Goal: Task Accomplishment & Management: Complete application form

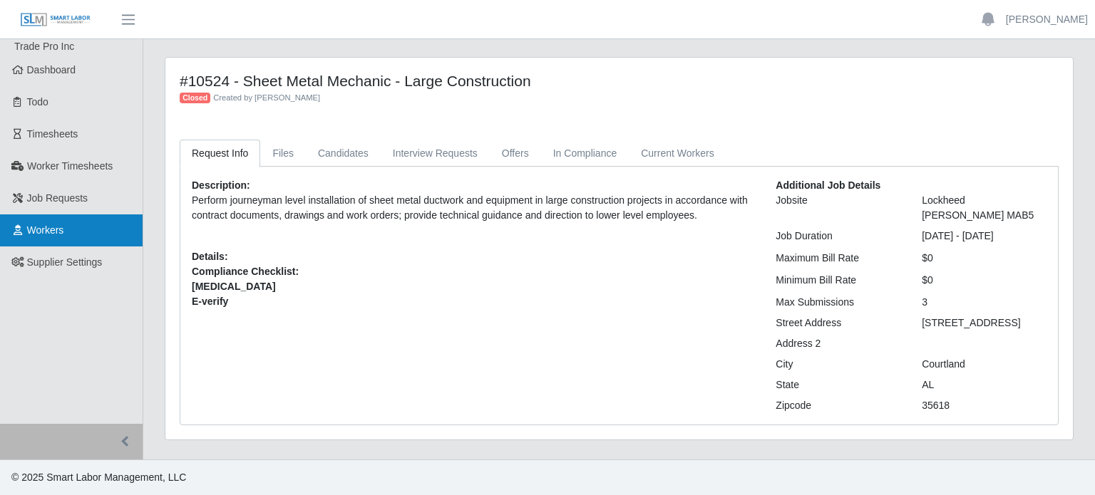
click at [49, 222] on link "Workers" at bounding box center [71, 231] width 143 height 32
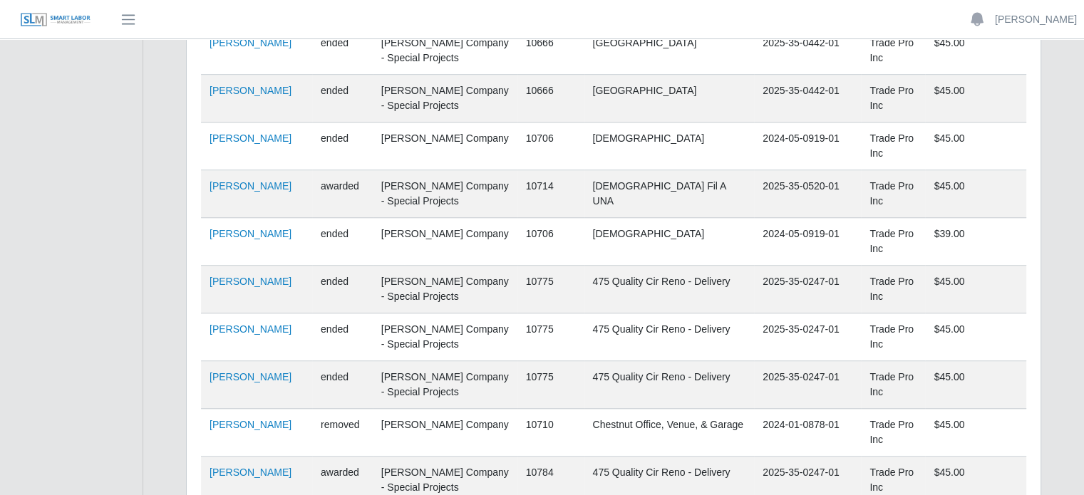
scroll to position [1128, 0]
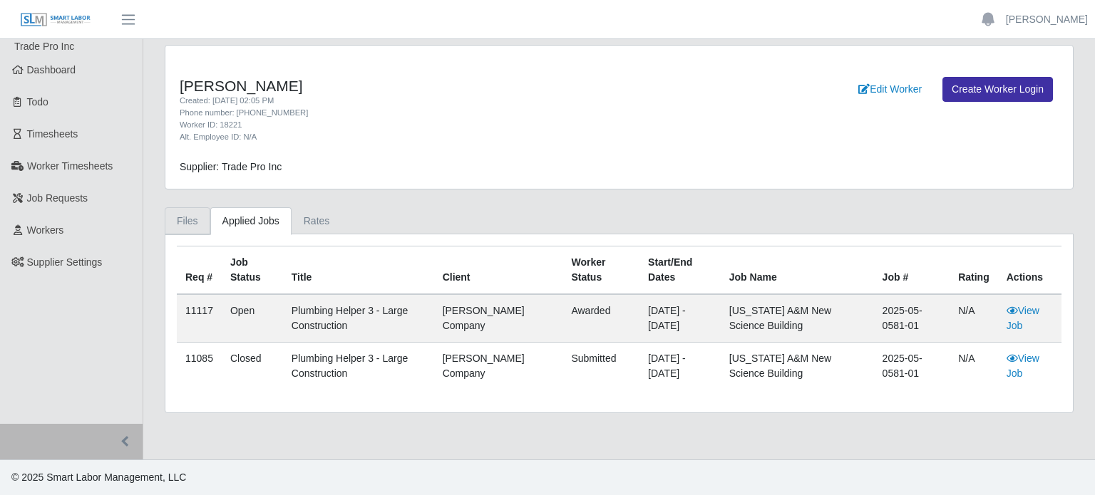
click at [189, 226] on link "Files" at bounding box center [188, 221] width 46 height 28
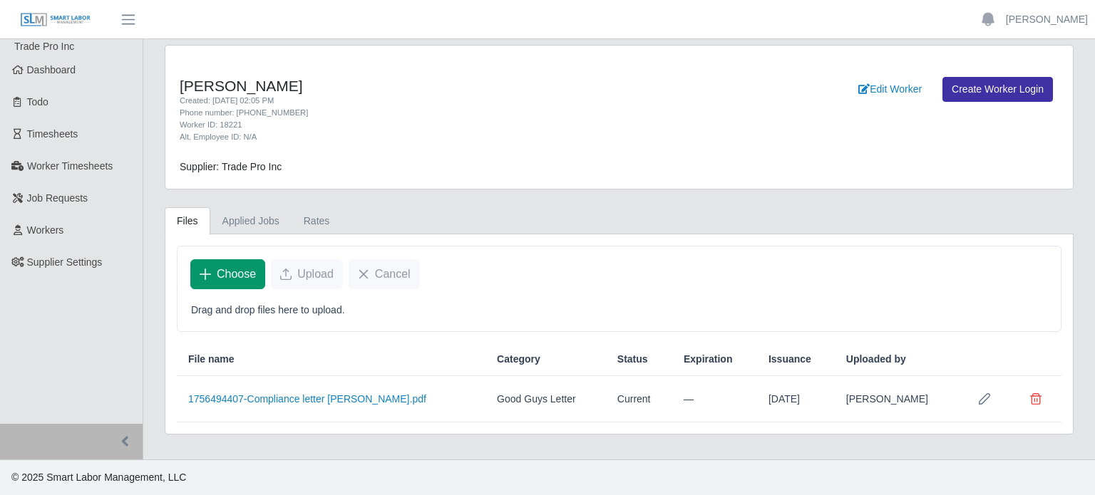
click at [233, 274] on span "Choose" at bounding box center [236, 274] width 39 height 17
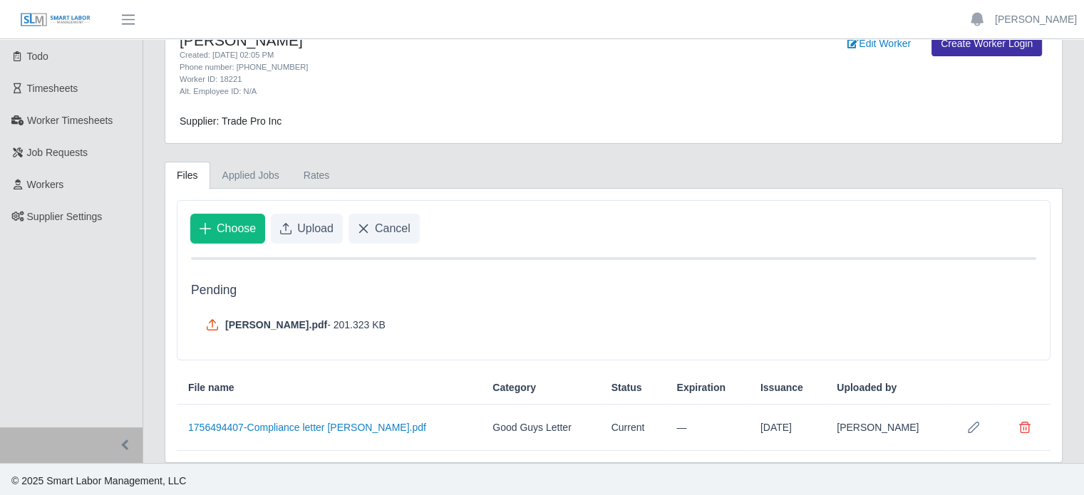
scroll to position [47, 0]
click at [305, 216] on button "Upload" at bounding box center [307, 227] width 72 height 30
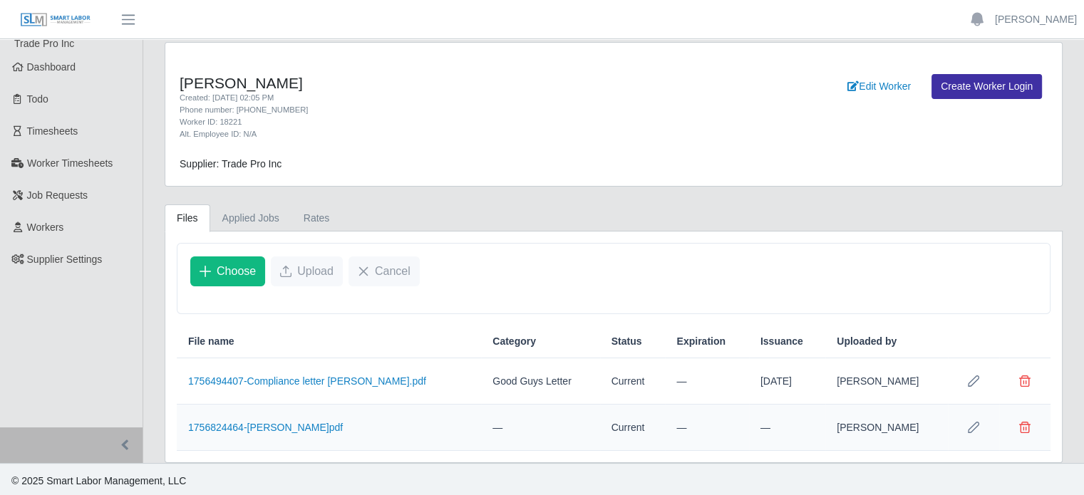
scroll to position [4, 0]
click at [972, 381] on icon "Row Edit" at bounding box center [973, 379] width 11 height 11
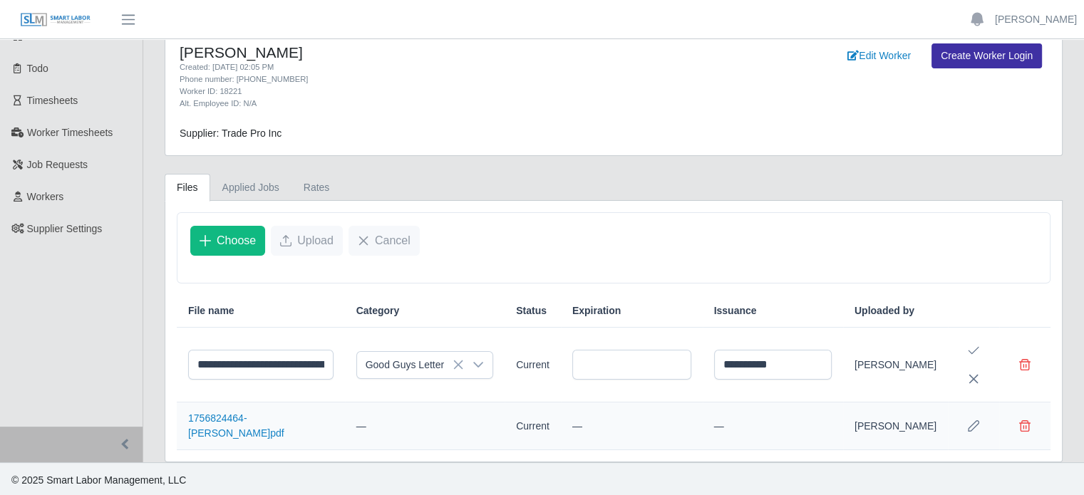
scroll to position [34, 0]
click at [971, 427] on icon "Row Edit" at bounding box center [973, 425] width 11 height 11
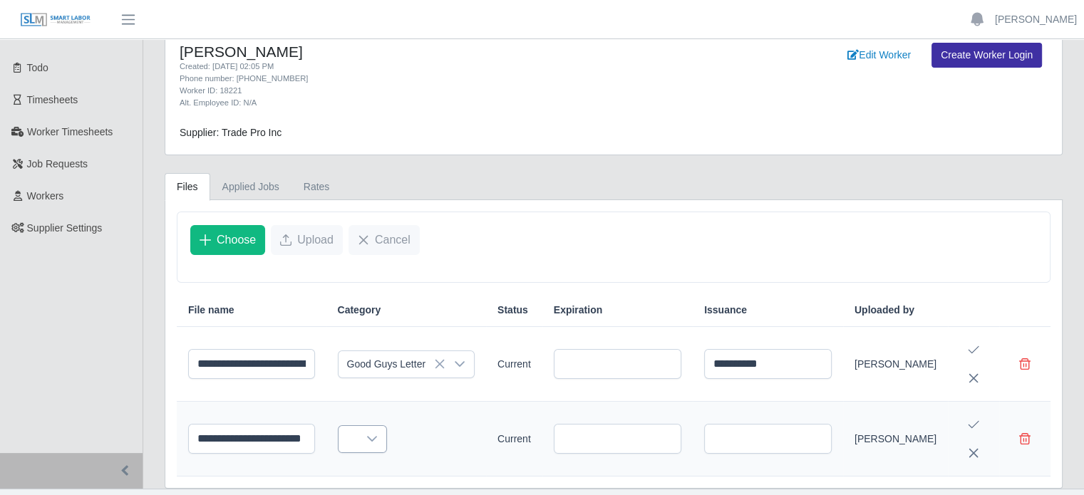
click at [378, 441] on icon at bounding box center [371, 438] width 11 height 11
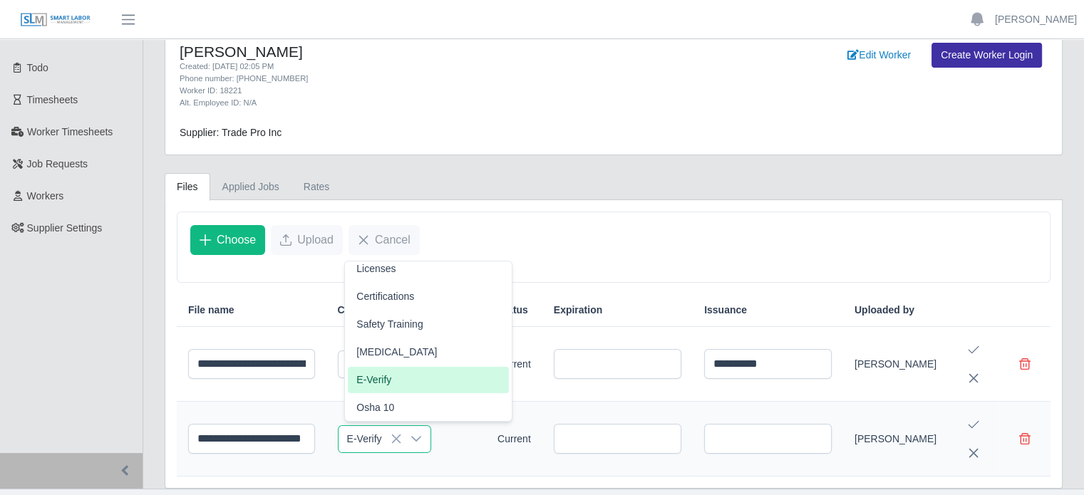
click at [388, 384] on span "E-Verify" at bounding box center [373, 380] width 35 height 15
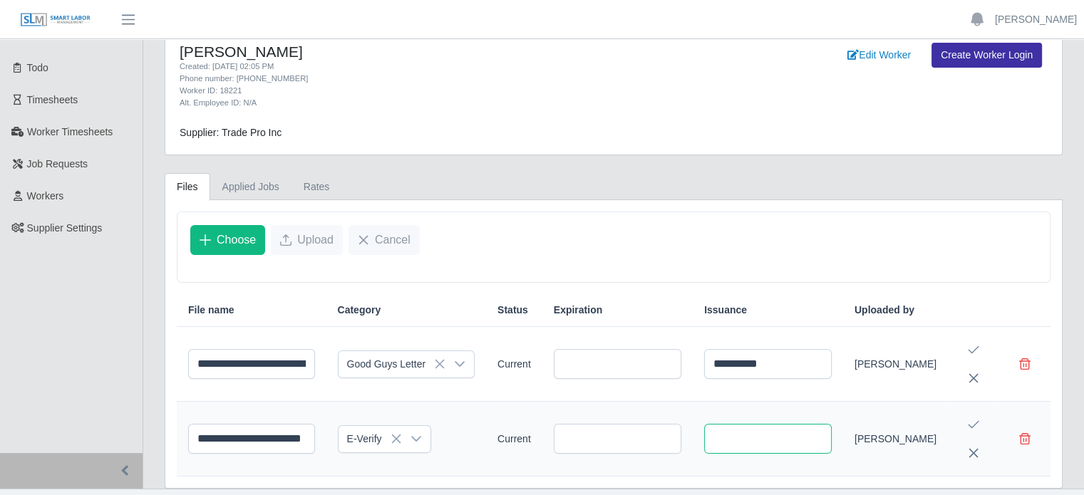
click at [795, 441] on input "text" at bounding box center [768, 439] width 128 height 30
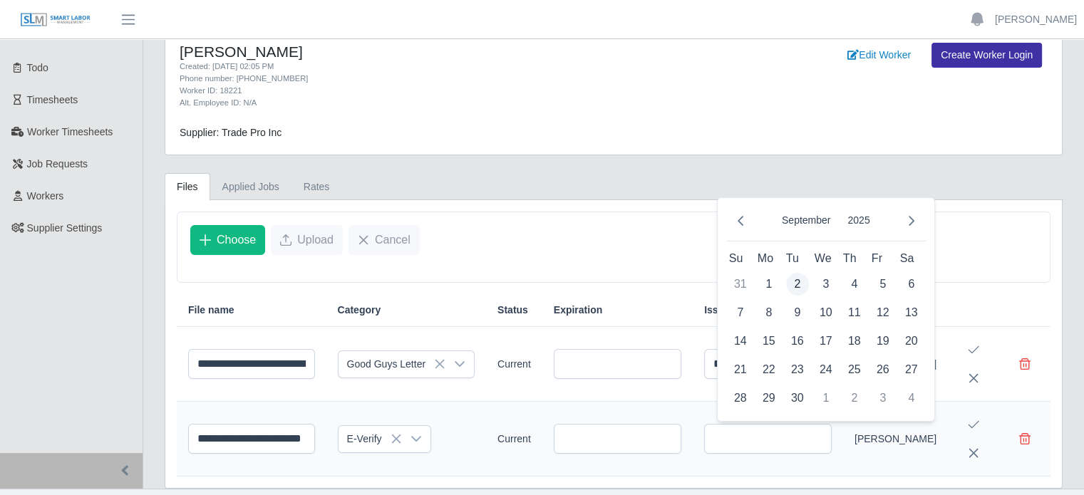
click at [795, 282] on span "2" at bounding box center [797, 284] width 23 height 23
type input "**********"
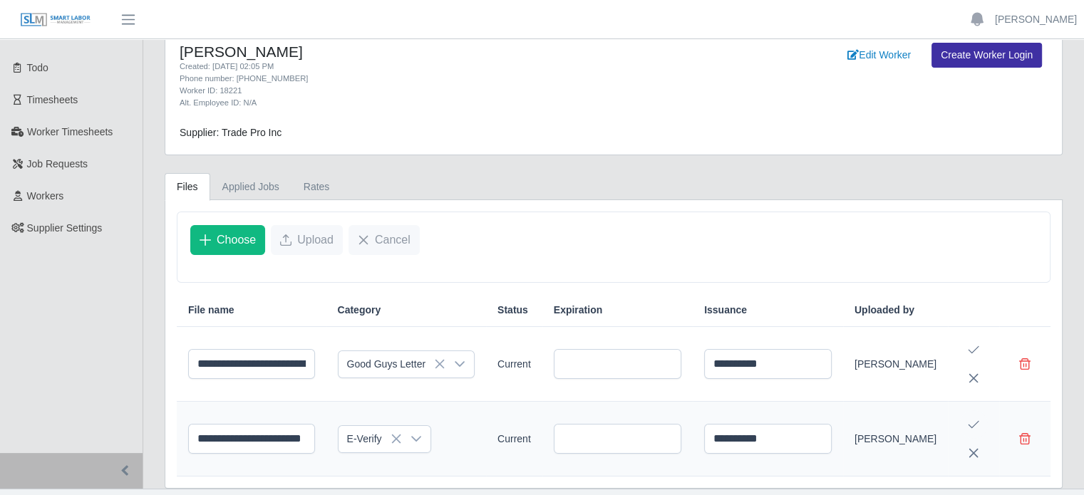
click at [979, 421] on icon "Save Edit" at bounding box center [973, 424] width 11 height 11
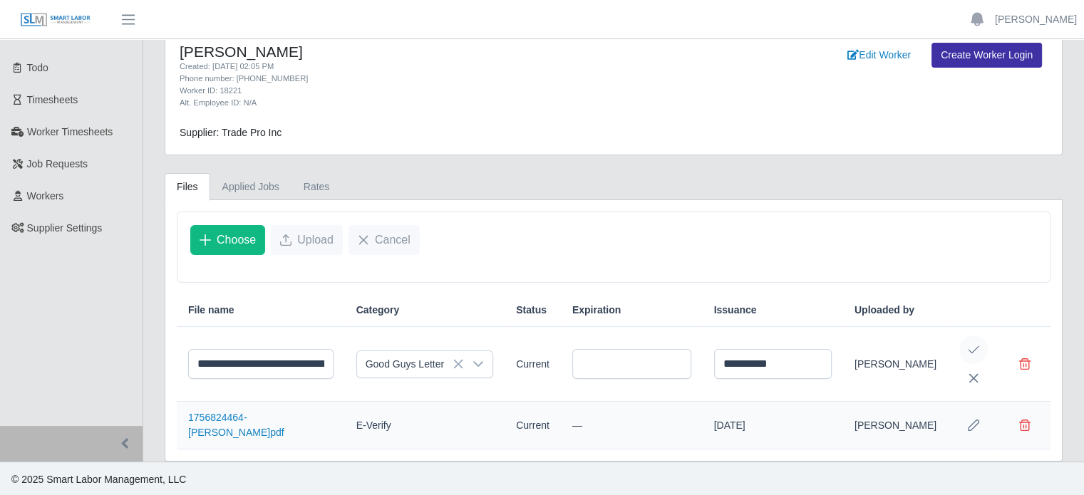
click at [969, 347] on icon "Save Edit" at bounding box center [973, 349] width 11 height 11
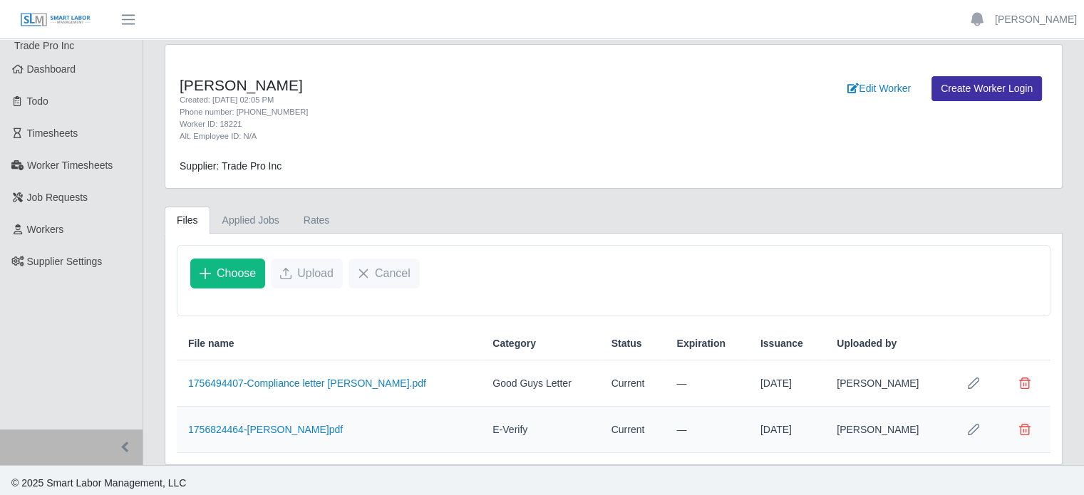
scroll to position [0, 0]
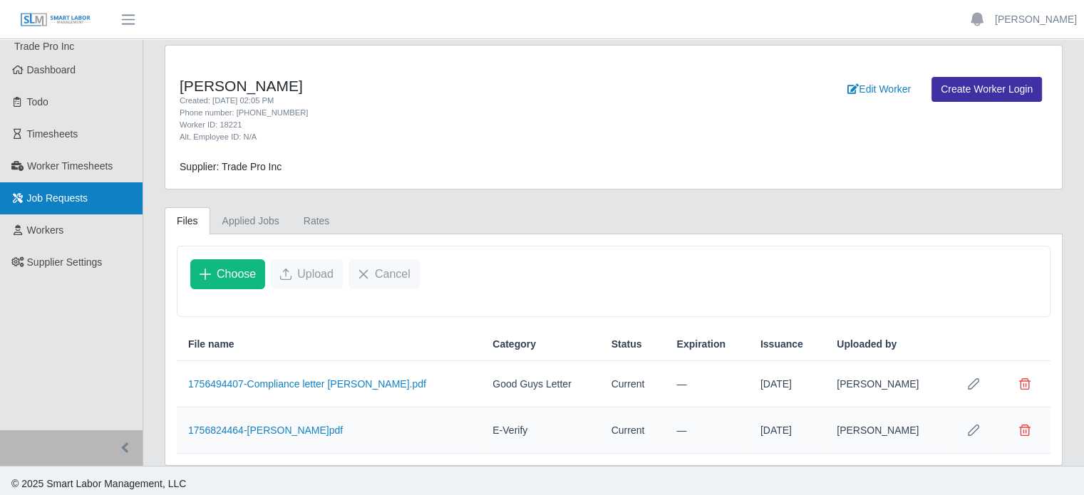
click at [29, 207] on link "Job Requests" at bounding box center [71, 198] width 143 height 32
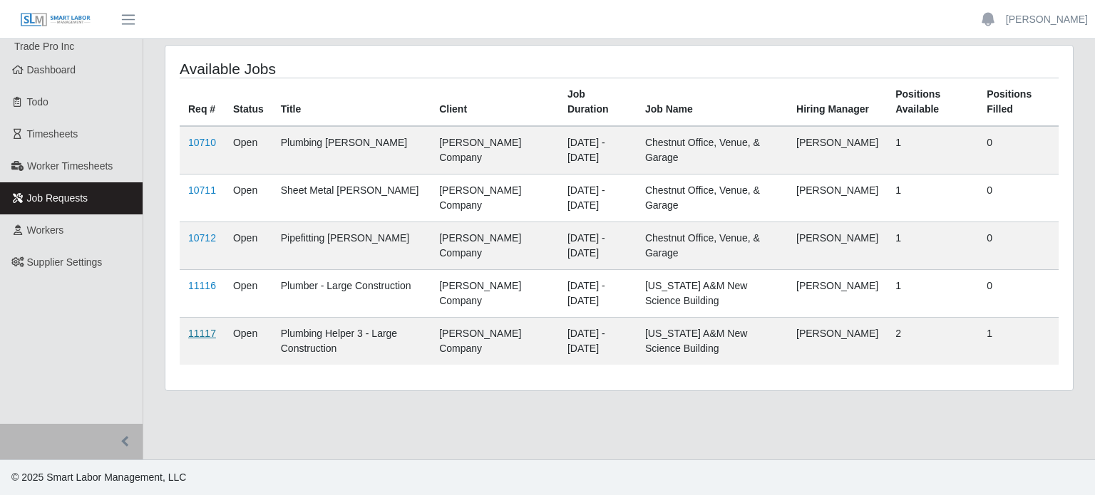
click at [197, 336] on link "11117" at bounding box center [202, 333] width 28 height 11
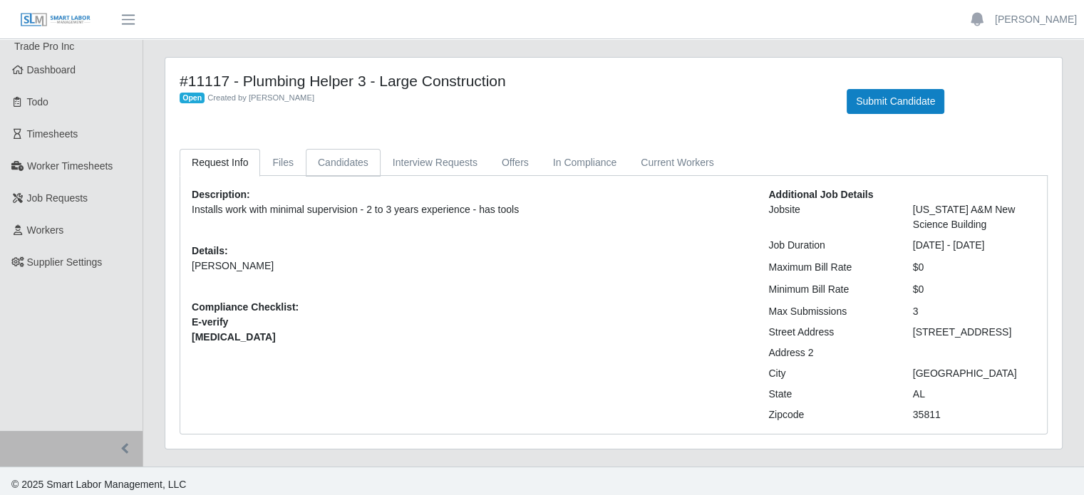
click at [334, 165] on link "Candidates" at bounding box center [343, 163] width 75 height 28
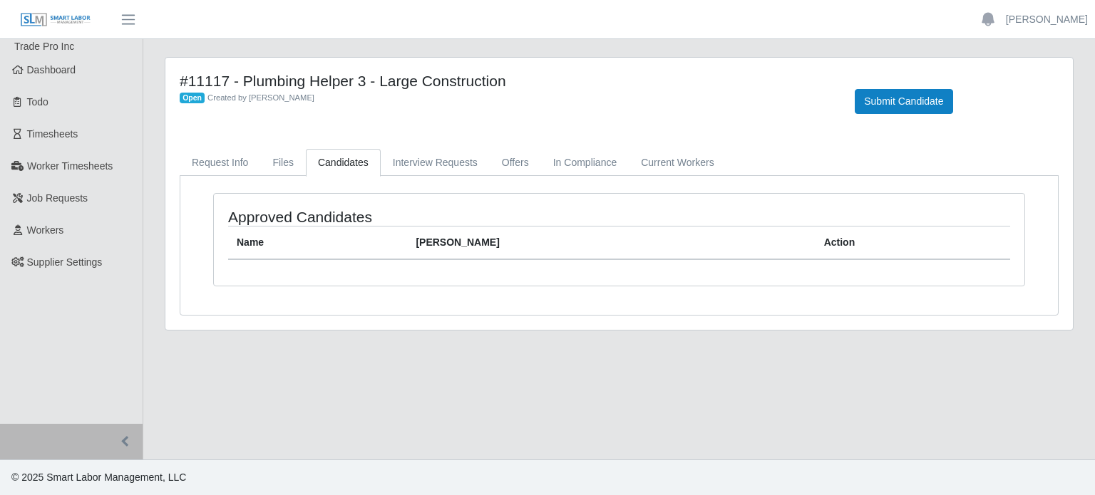
click at [910, 88] on div "Submit Candidate" at bounding box center [956, 93] width 225 height 42
click at [905, 99] on button "Submit Candidate" at bounding box center [904, 101] width 98 height 25
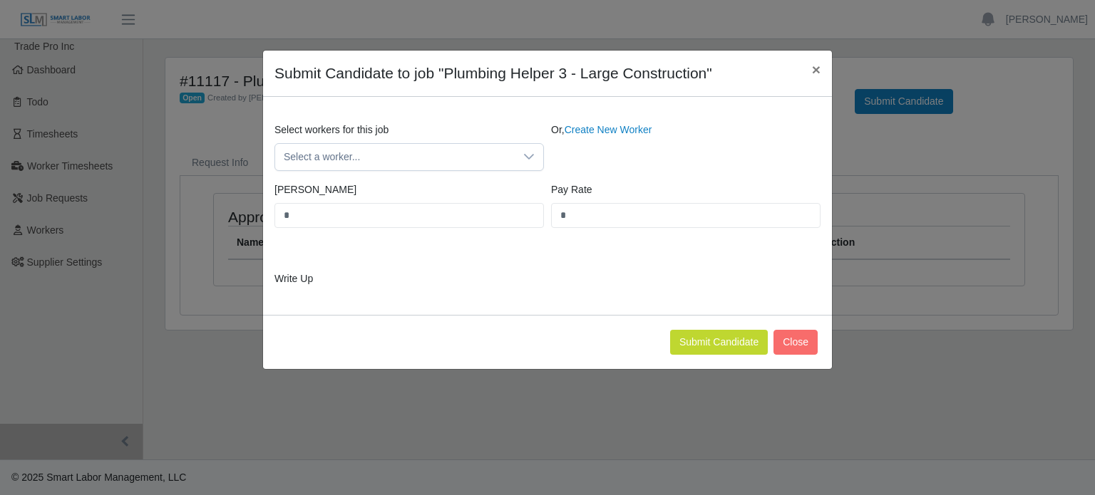
click at [622, 144] on div "Or, Create New Worker" at bounding box center [685, 147] width 277 height 48
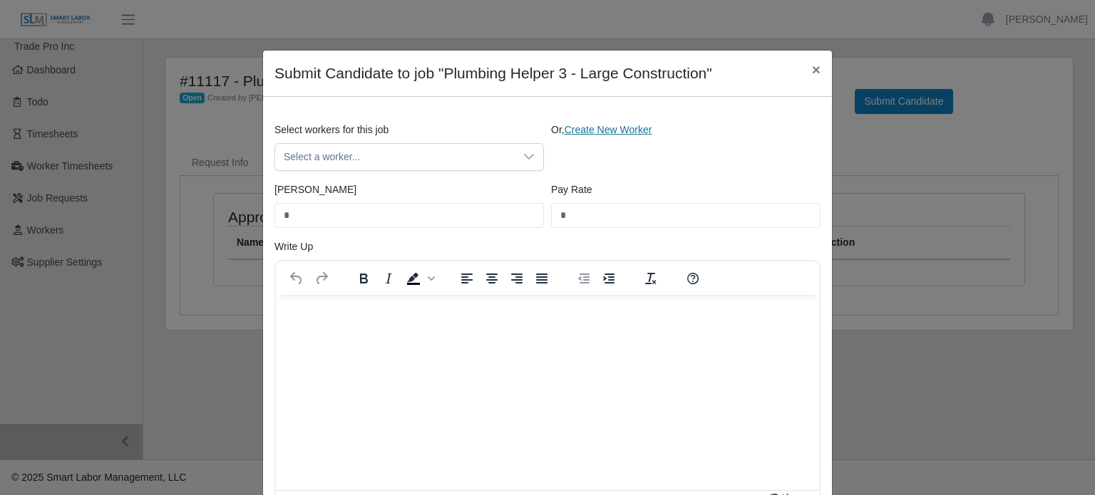
click at [619, 135] on link "Create New Worker" at bounding box center [609, 129] width 88 height 11
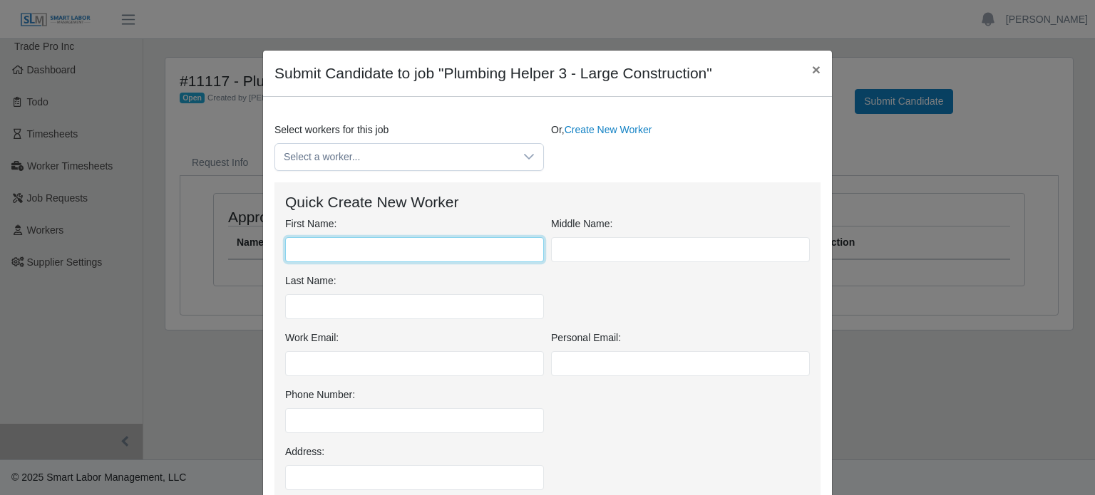
click at [356, 253] on input "First Name:" at bounding box center [414, 249] width 259 height 25
type input "****"
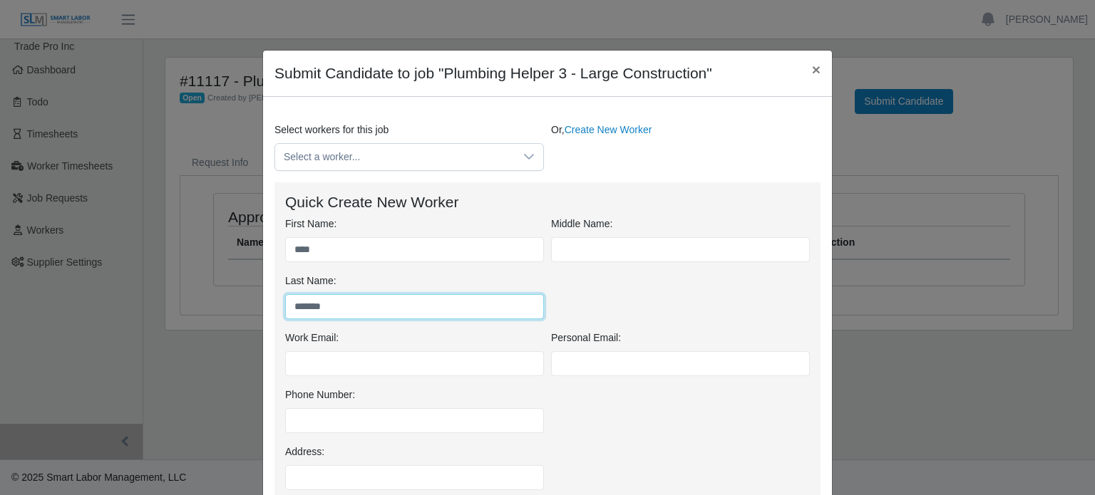
type input "*******"
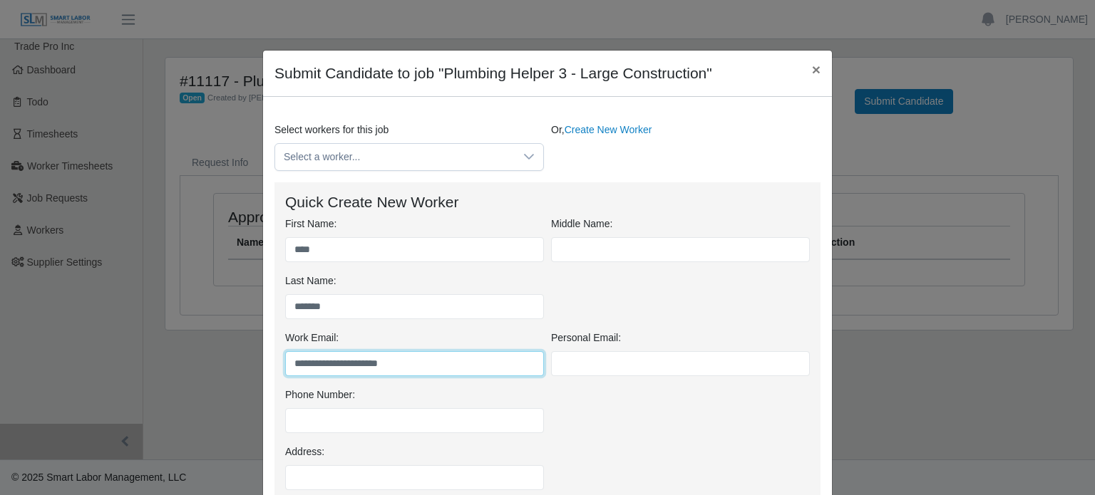
drag, startPoint x: 419, startPoint y: 365, endPoint x: 272, endPoint y: 362, distance: 147.6
click at [274, 362] on div "**********" at bounding box center [547, 440] width 546 height 517
type input "**********"
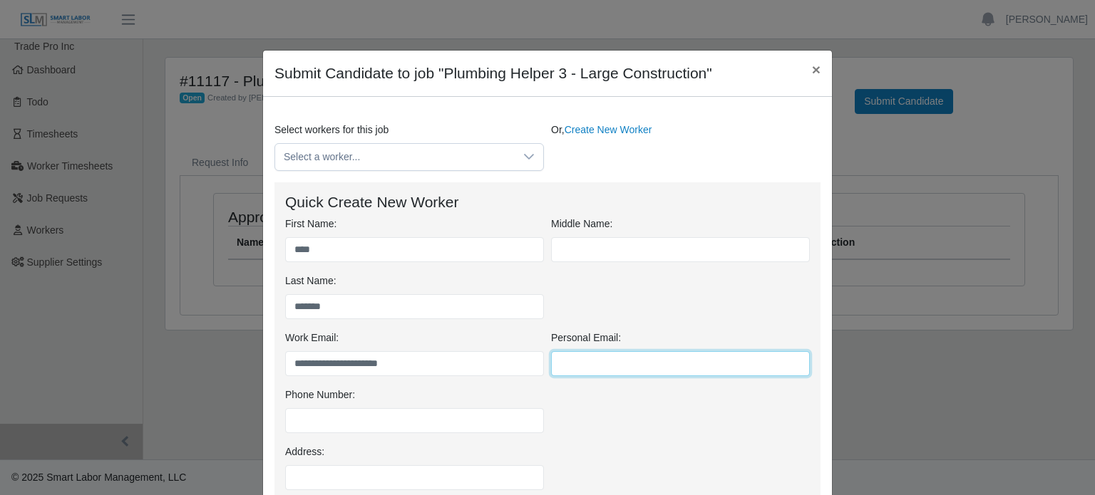
click at [576, 361] on input "Personal Email:" at bounding box center [680, 363] width 259 height 25
paste input "**********"
type input "**********"
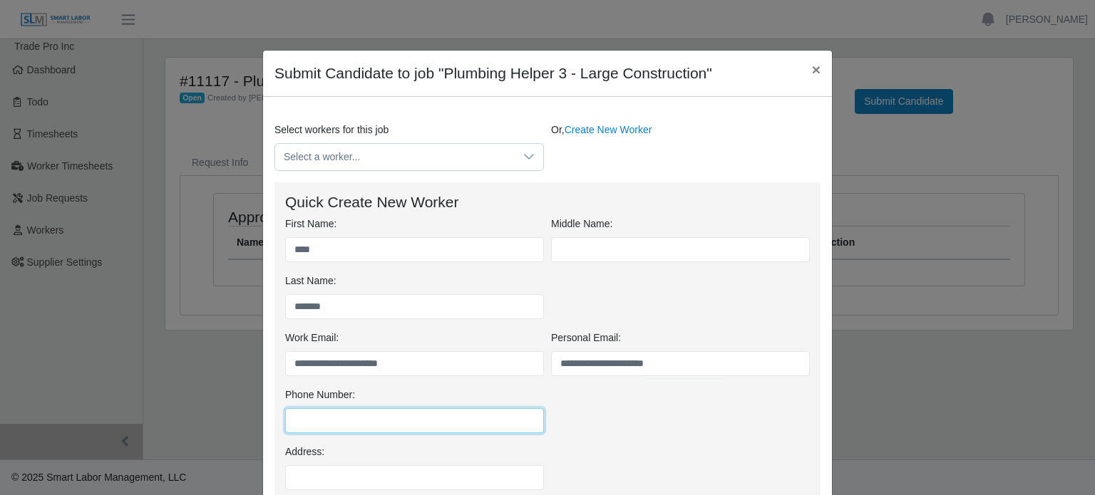
click at [296, 420] on input "Phone Number:" at bounding box center [414, 420] width 259 height 25
paste input "**********"
type input "**********"
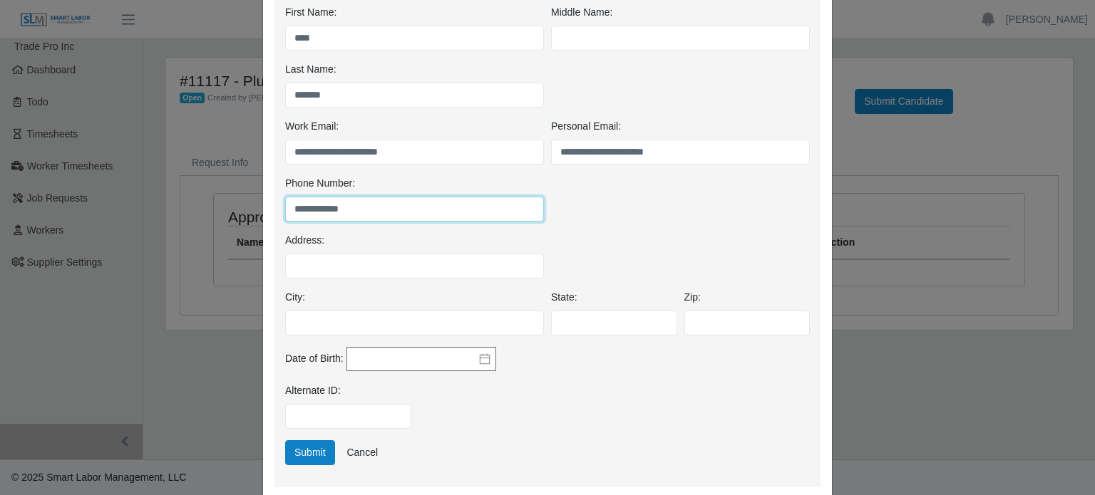
scroll to position [214, 0]
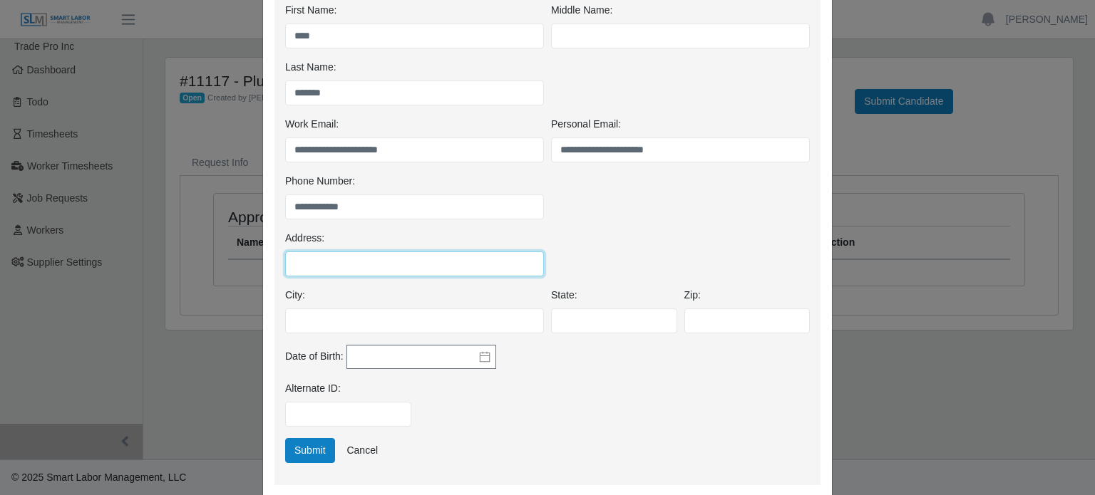
click at [300, 254] on input "Address:" at bounding box center [414, 264] width 259 height 25
paste input "**********"
type input "**********"
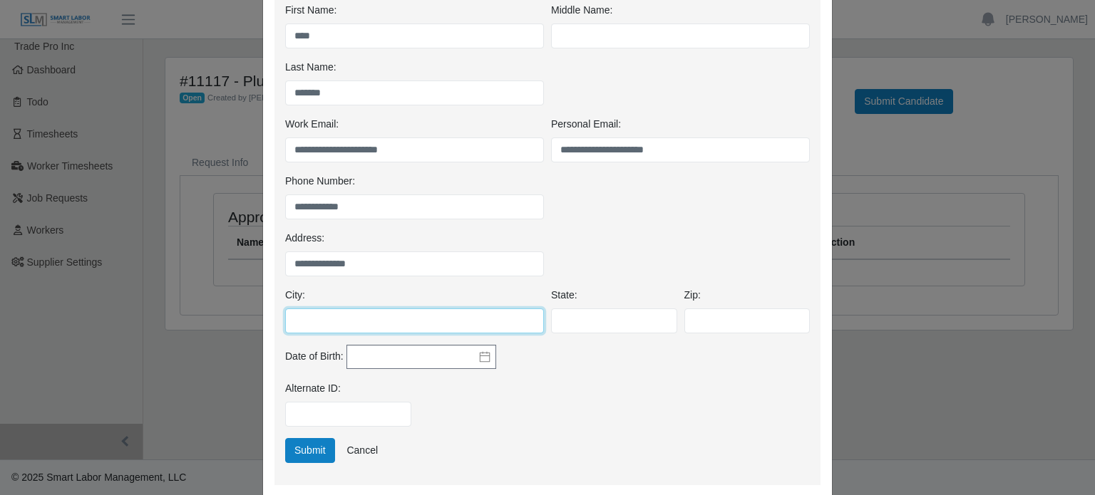
click at [314, 326] on input "City:" at bounding box center [414, 321] width 259 height 25
type input "******"
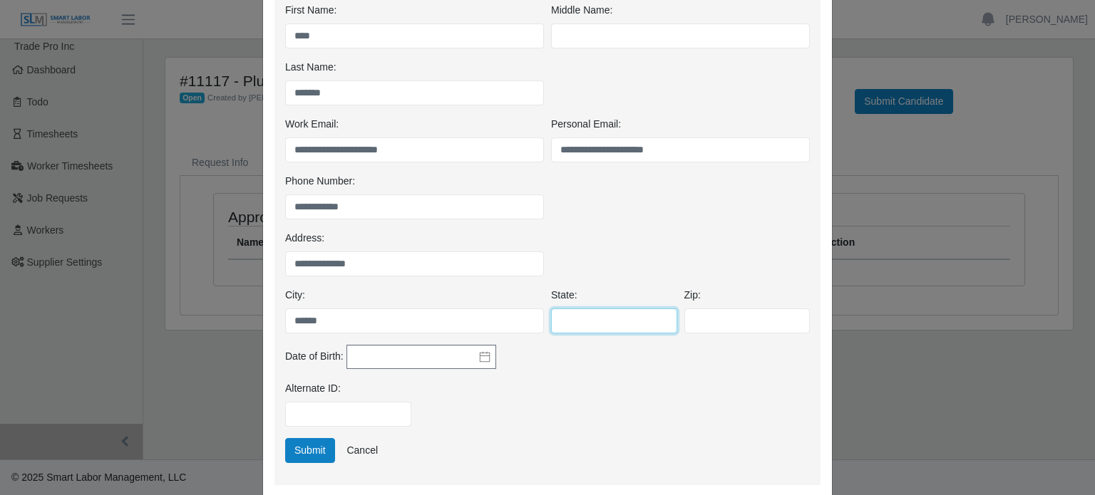
click at [582, 315] on input "State:" at bounding box center [614, 321] width 126 height 25
click at [617, 327] on input "*" at bounding box center [614, 321] width 126 height 25
type input "**"
paste input "*****"
type input "*****"
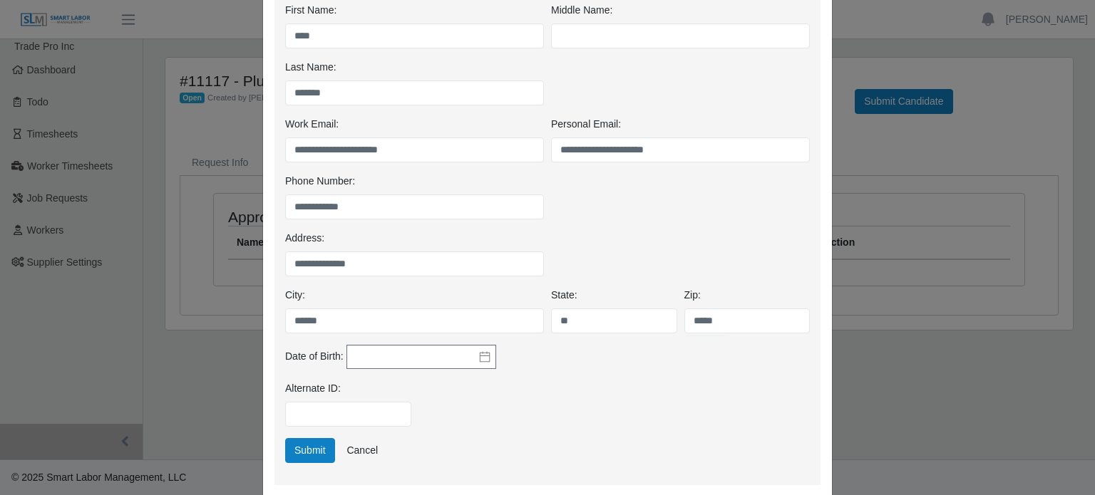
click at [479, 352] on icon at bounding box center [484, 356] width 10 height 11
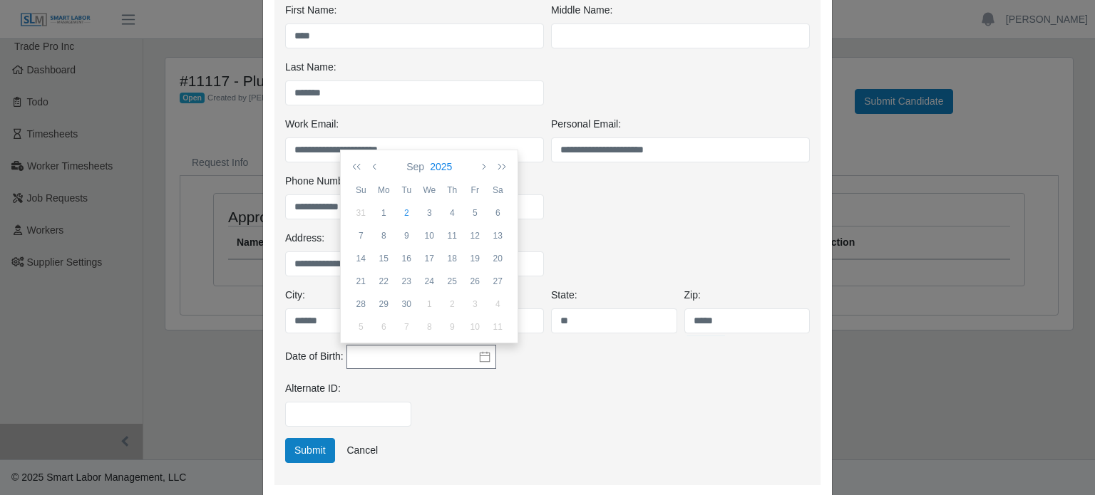
click at [445, 158] on button "2025" at bounding box center [441, 167] width 28 height 24
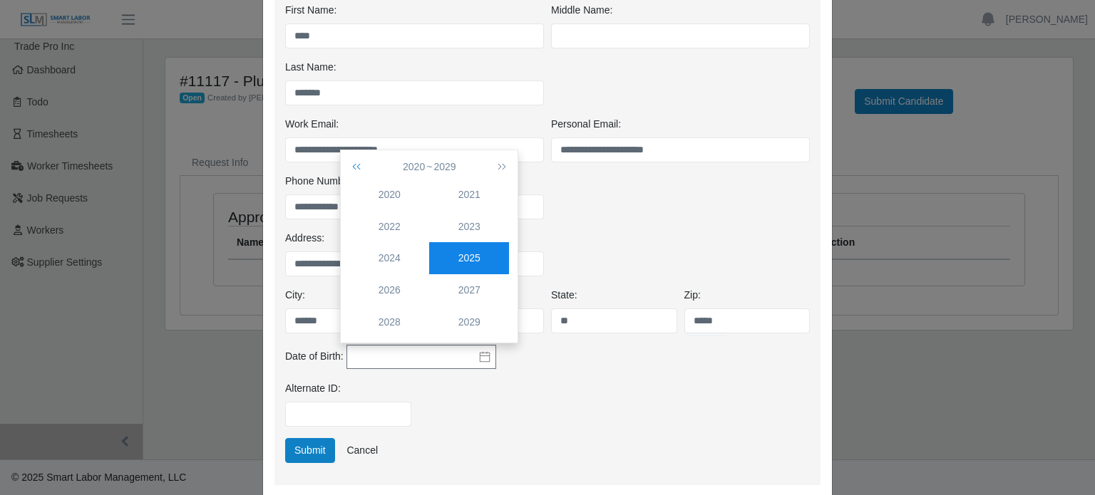
click at [354, 167] on icon "button" at bounding box center [359, 166] width 14 height 11
click at [351, 168] on button "button" at bounding box center [359, 167] width 20 height 24
click at [391, 293] on div "2006" at bounding box center [389, 290] width 80 height 15
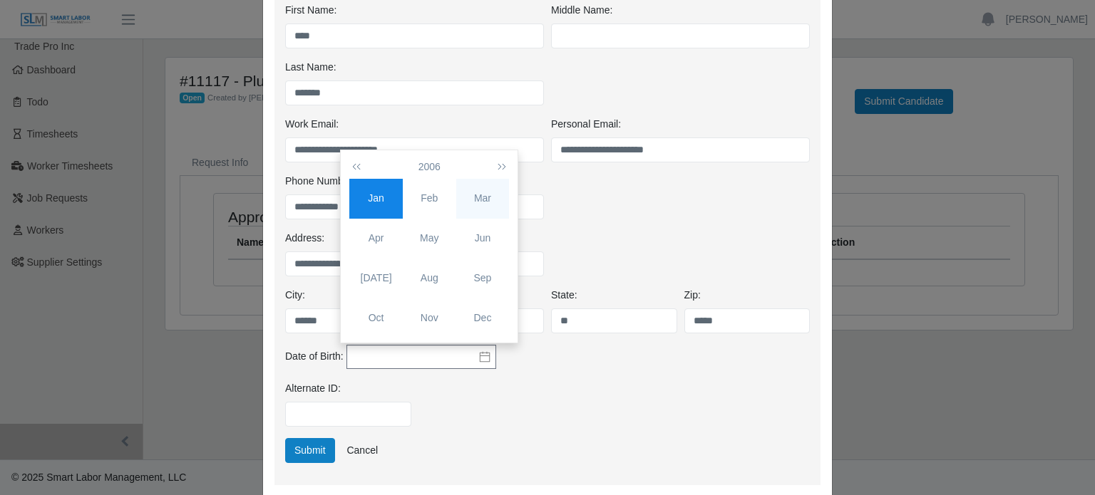
click at [485, 204] on div "Mar" at bounding box center [482, 198] width 53 height 15
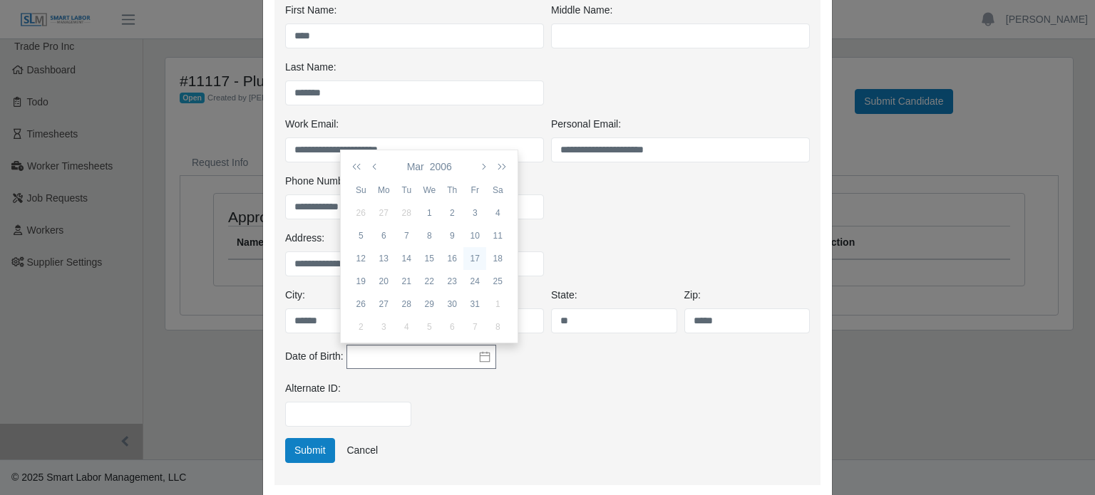
click at [475, 261] on div "17" at bounding box center [474, 258] width 23 height 13
type input "**********"
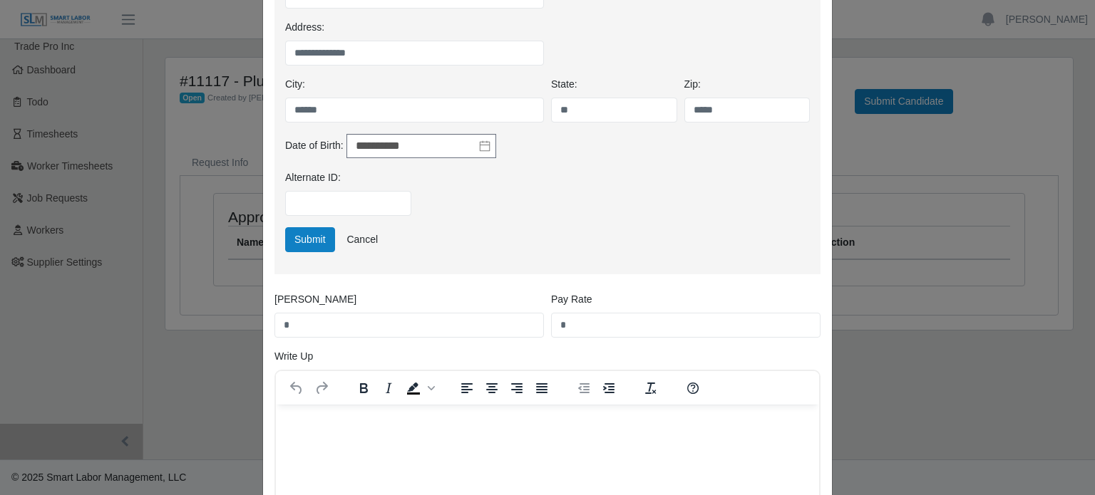
scroll to position [428, 0]
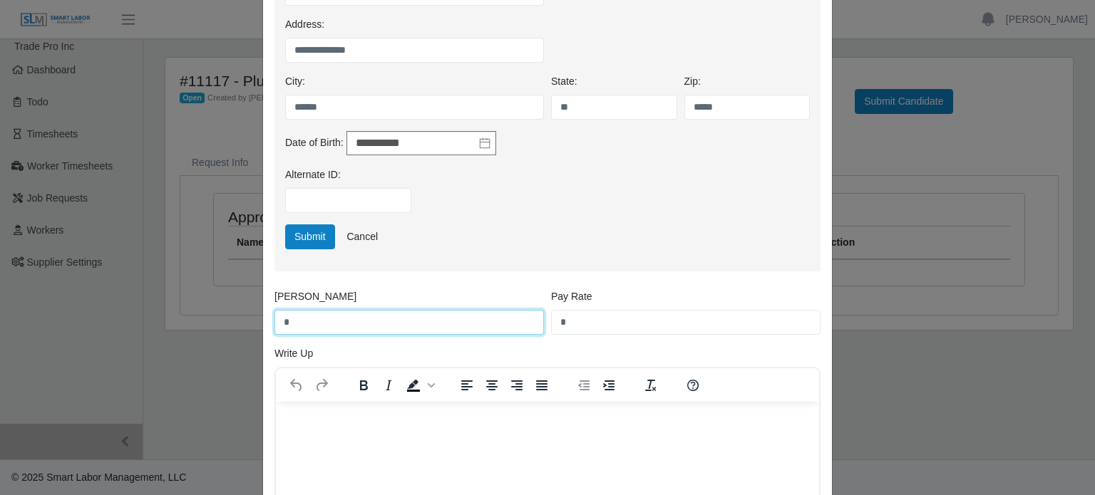
drag, startPoint x: 290, startPoint y: 329, endPoint x: 249, endPoint y: 329, distance: 40.6
click at [249, 329] on div "**********" at bounding box center [547, 247] width 1095 height 495
type input "**"
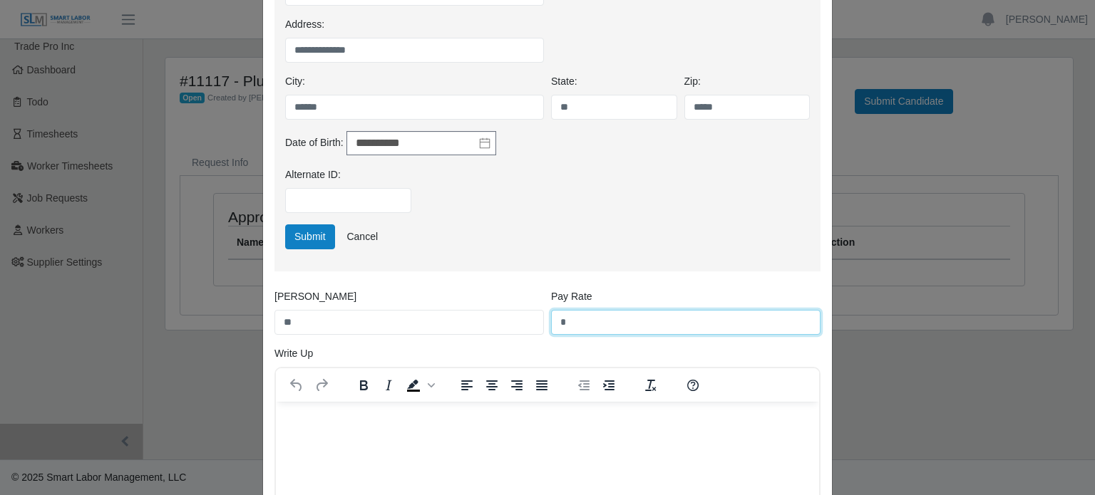
click at [565, 321] on input "*" at bounding box center [685, 322] width 269 height 25
type input "**"
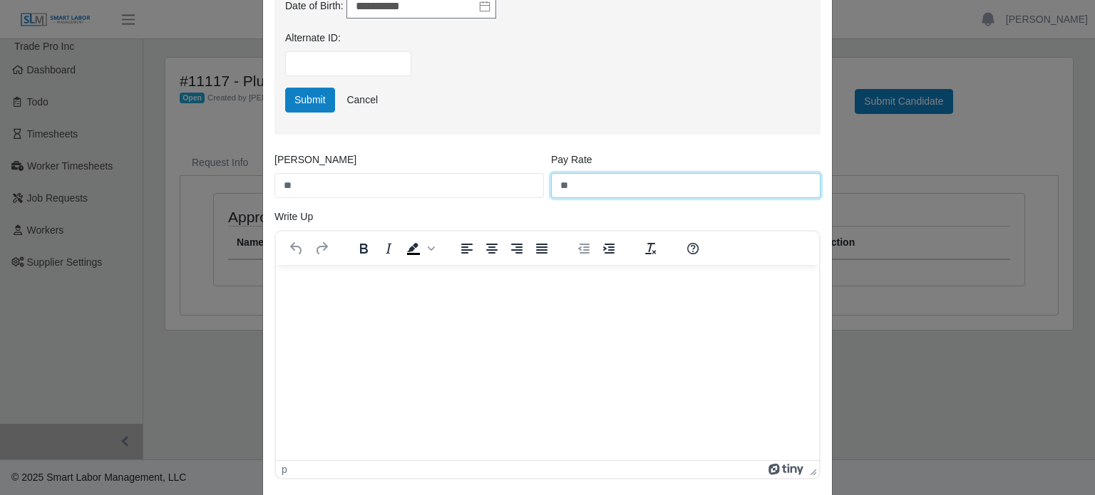
scroll to position [570, 0]
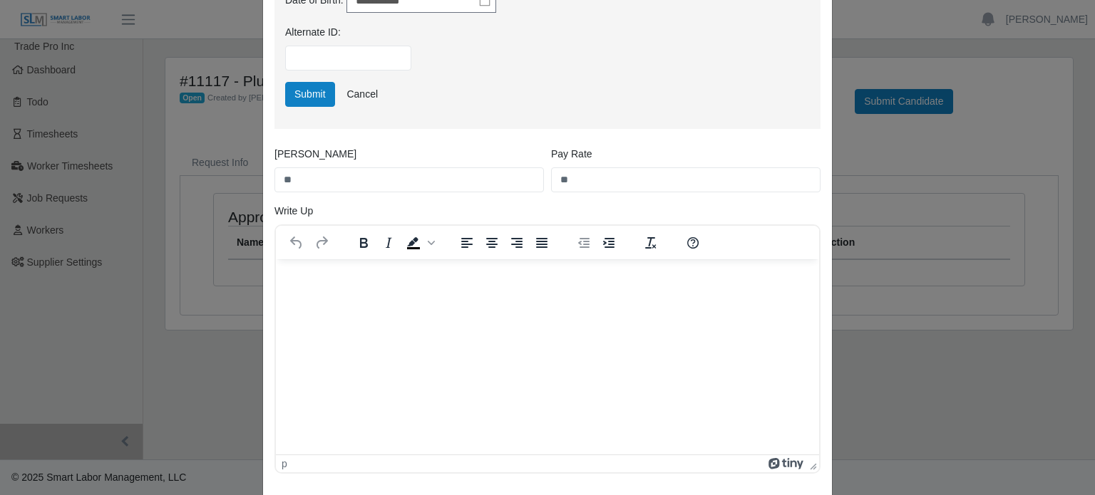
click at [304, 269] on html at bounding box center [547, 278] width 543 height 38
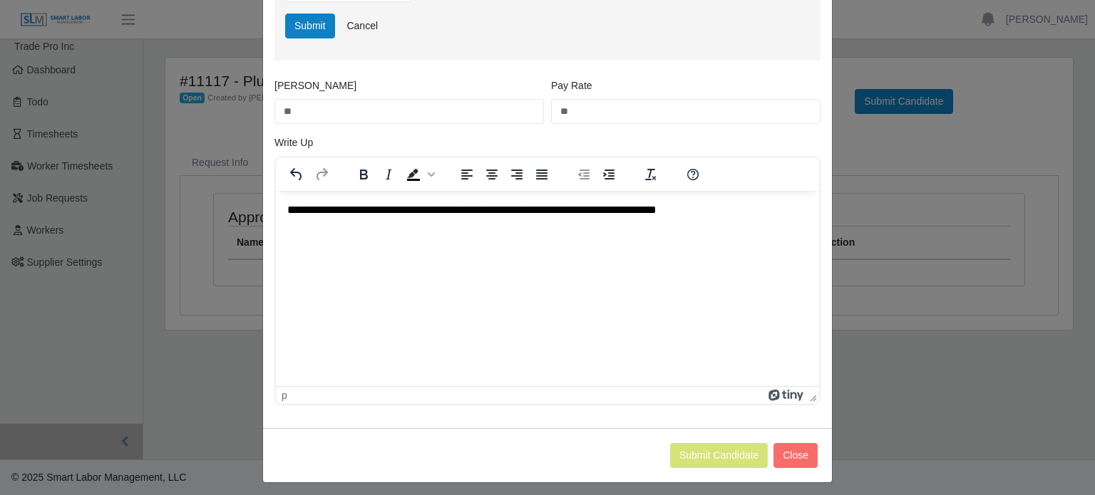
scroll to position [646, 0]
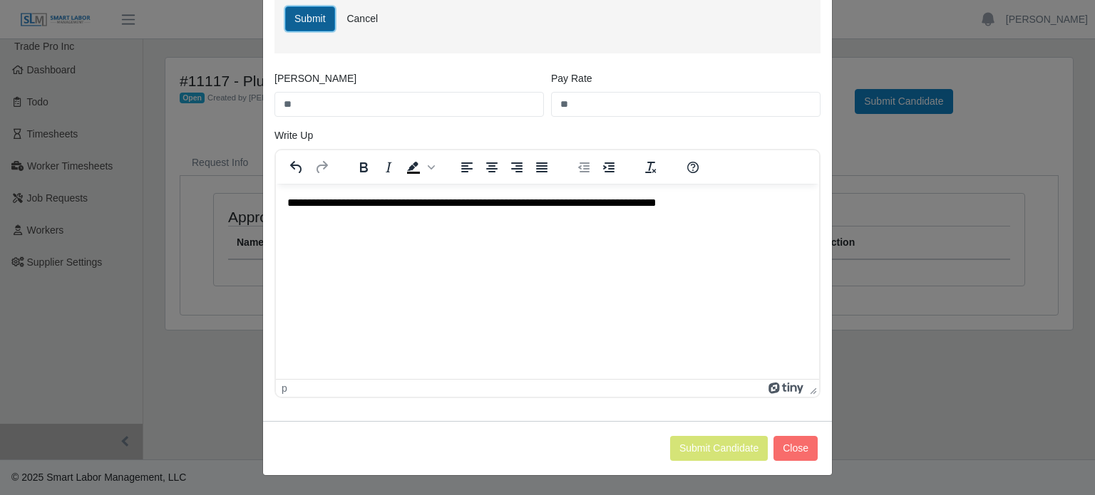
click at [316, 25] on button "Submit" at bounding box center [310, 18] width 50 height 25
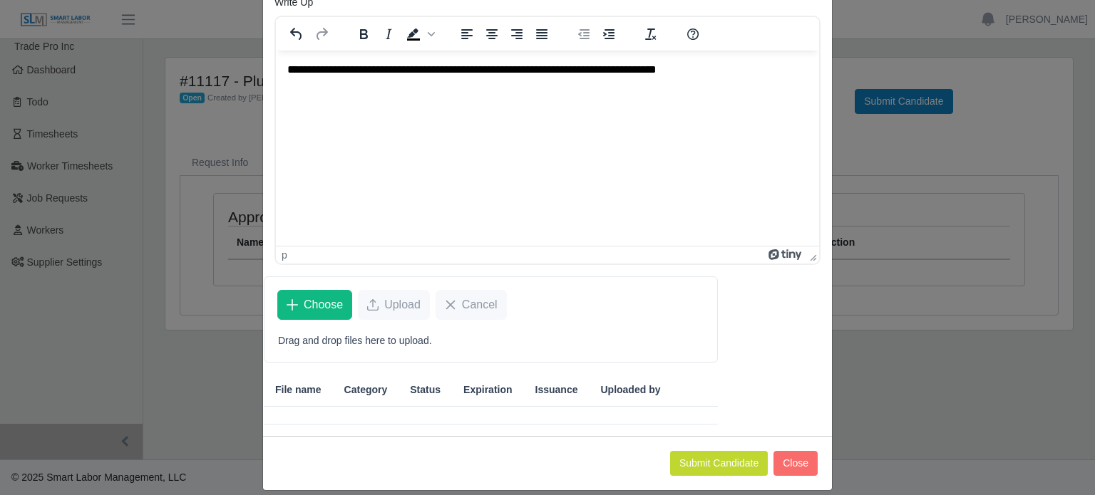
scroll to position [257, 0]
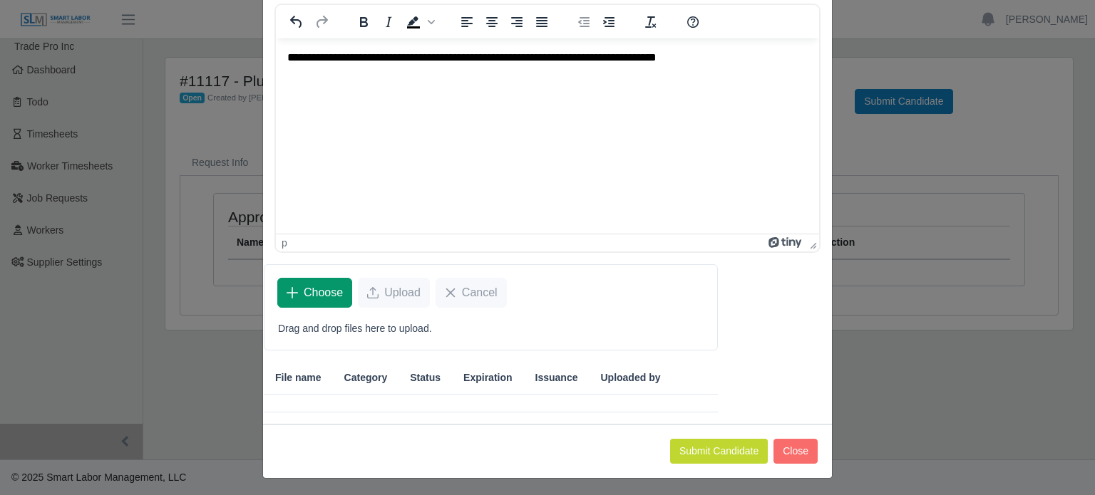
click at [305, 294] on span "Choose" at bounding box center [323, 292] width 39 height 17
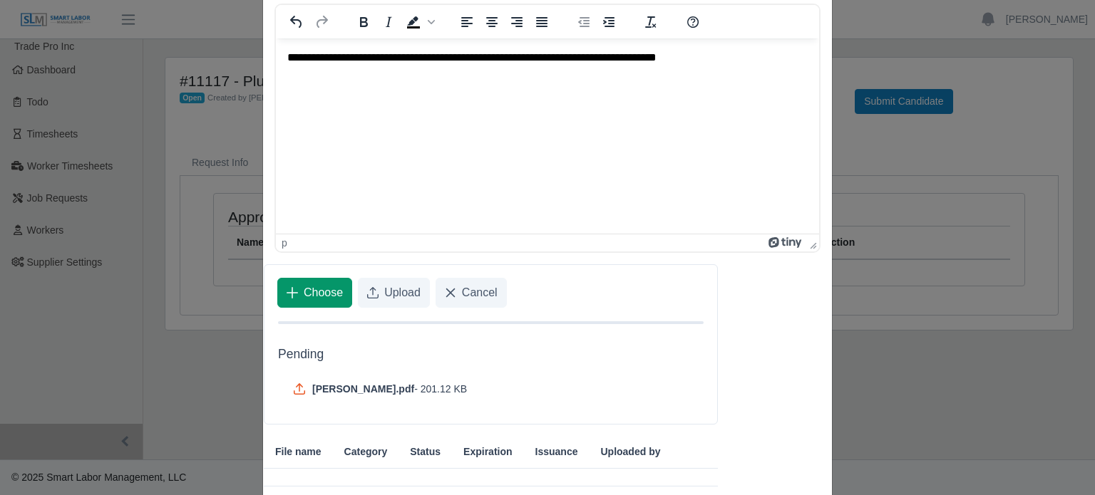
click at [306, 289] on span "Choose" at bounding box center [323, 292] width 39 height 17
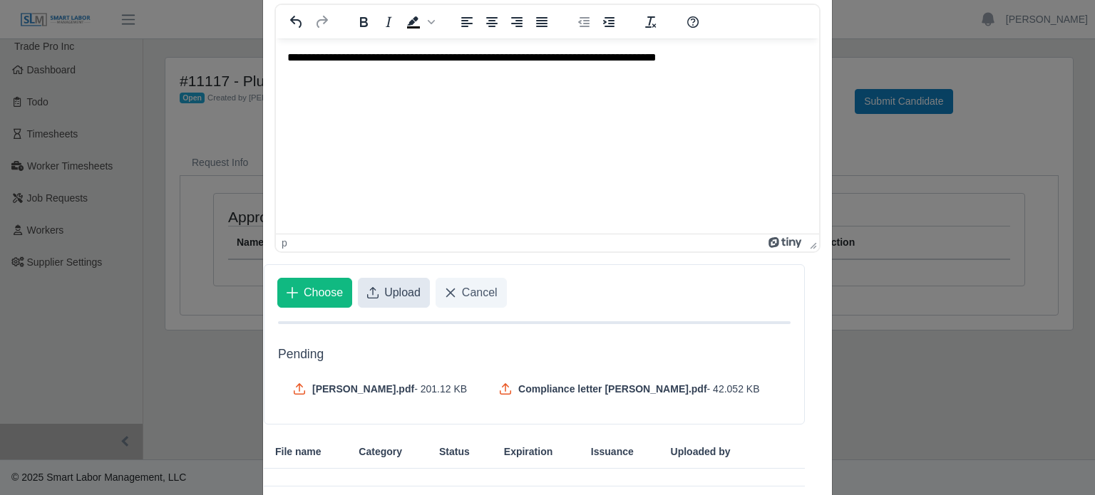
click at [375, 289] on button "Upload" at bounding box center [394, 293] width 72 height 30
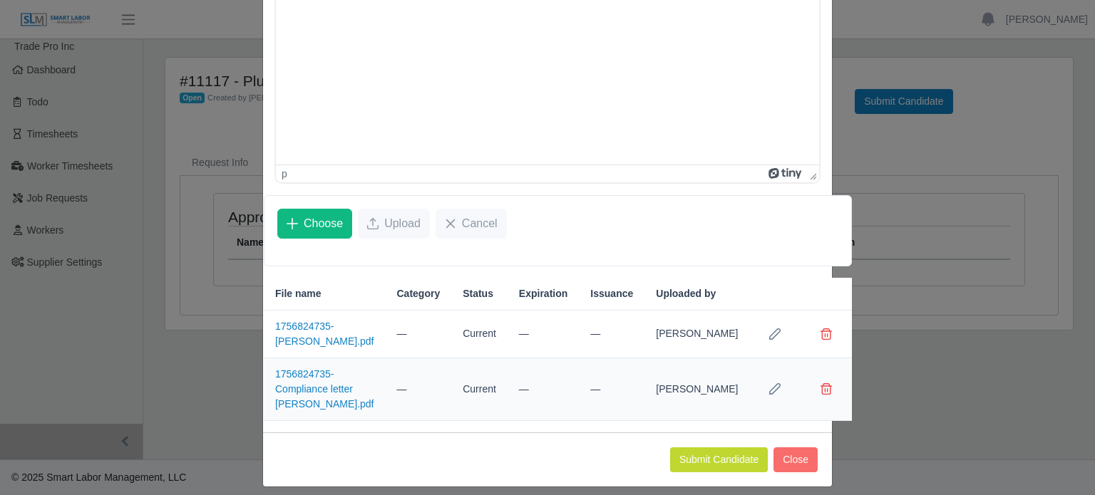
scroll to position [334, 0]
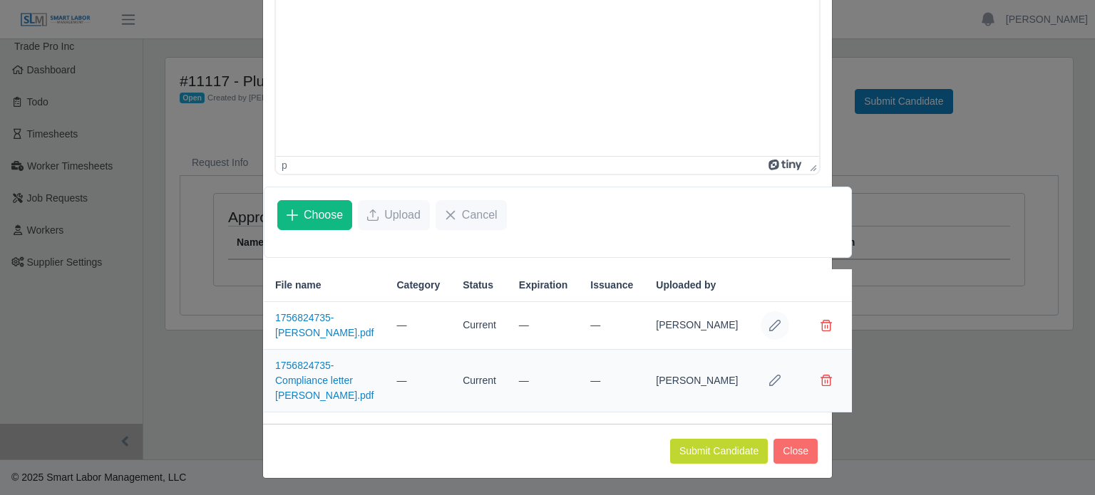
click at [761, 340] on button "Row Edit" at bounding box center [775, 325] width 29 height 29
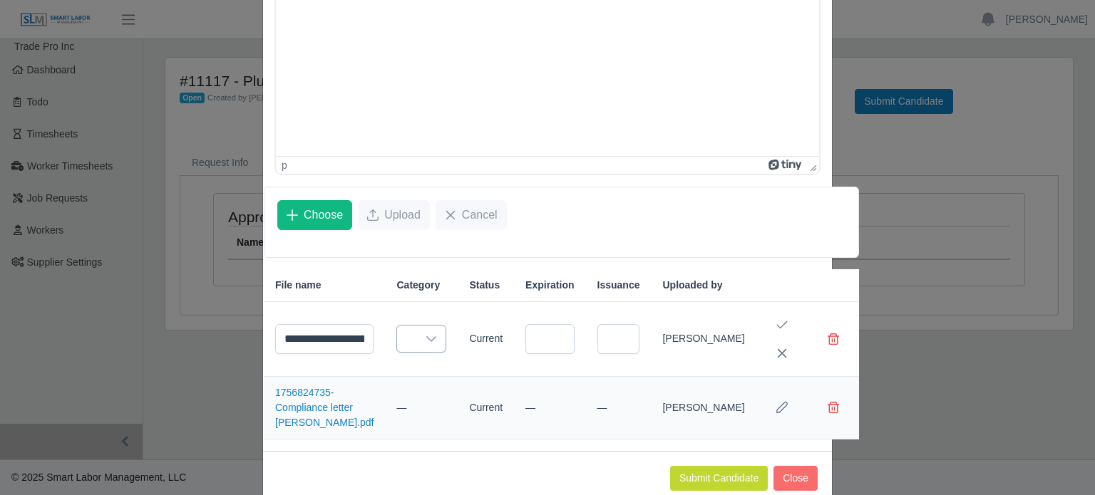
click at [426, 345] on icon at bounding box center [431, 339] width 11 height 11
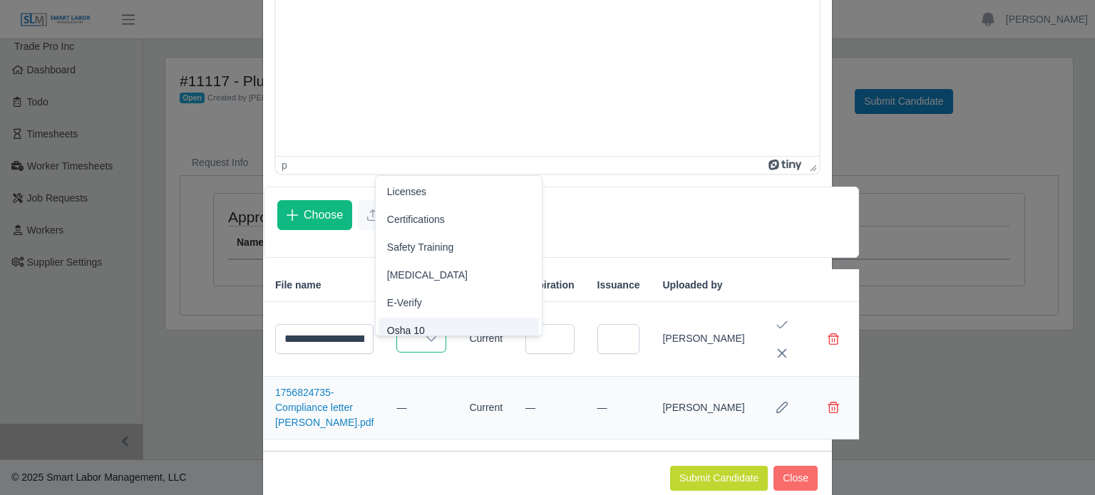
scroll to position [9, 0]
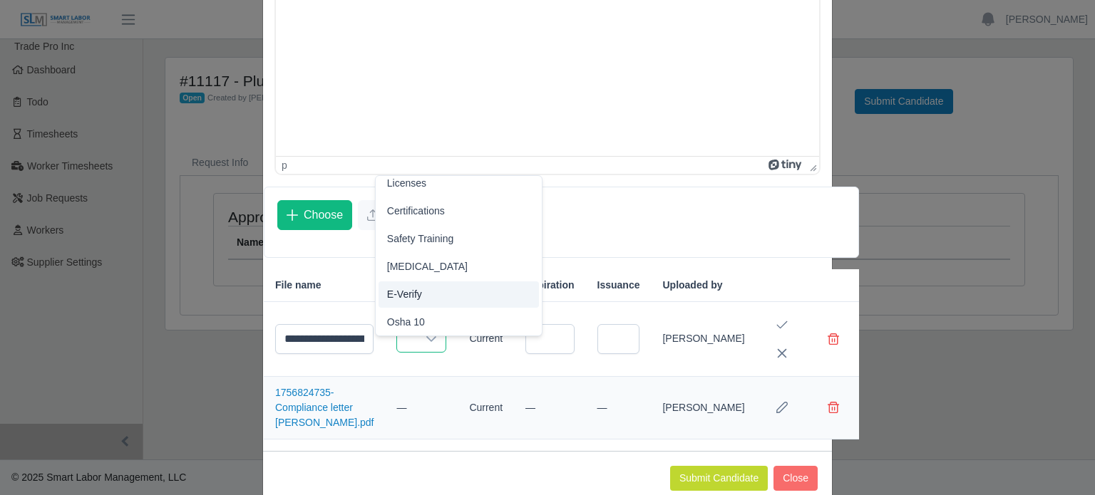
click at [413, 299] on span "E-Verify" at bounding box center [404, 294] width 35 height 15
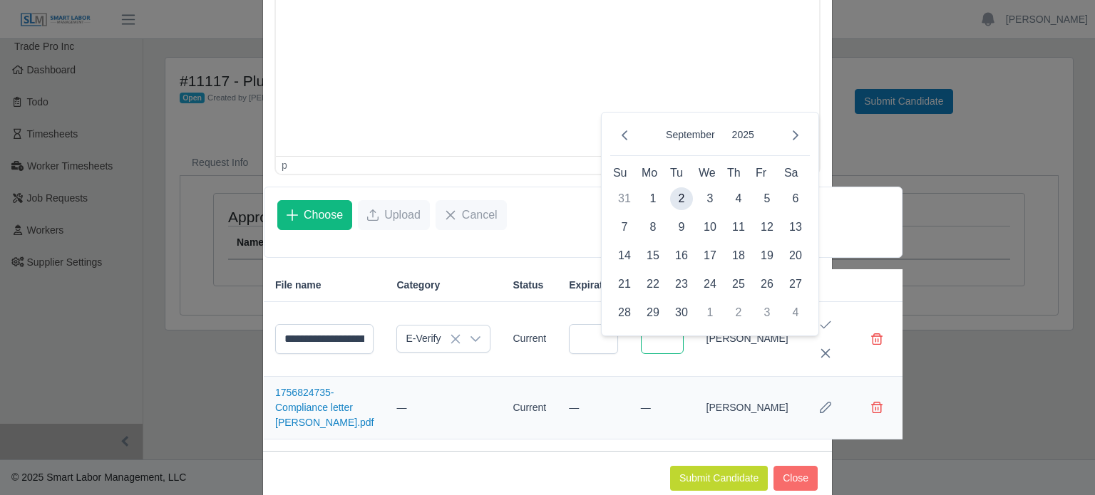
click at [641, 351] on input "text" at bounding box center [662, 339] width 43 height 30
click at [679, 194] on span "2" at bounding box center [681, 198] width 23 height 23
type input "**********"
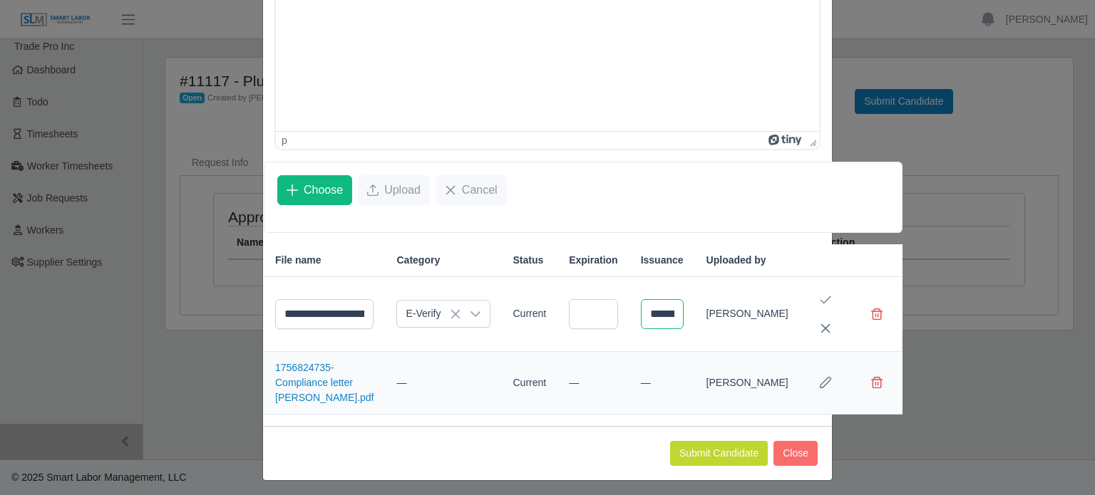
scroll to position [391, 0]
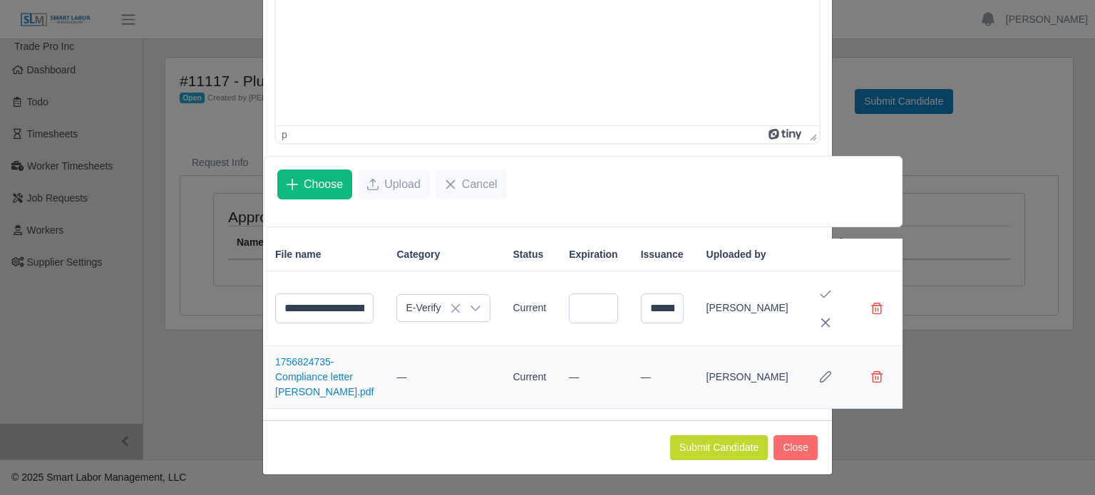
click at [811, 379] on button "Row Edit" at bounding box center [825, 377] width 29 height 29
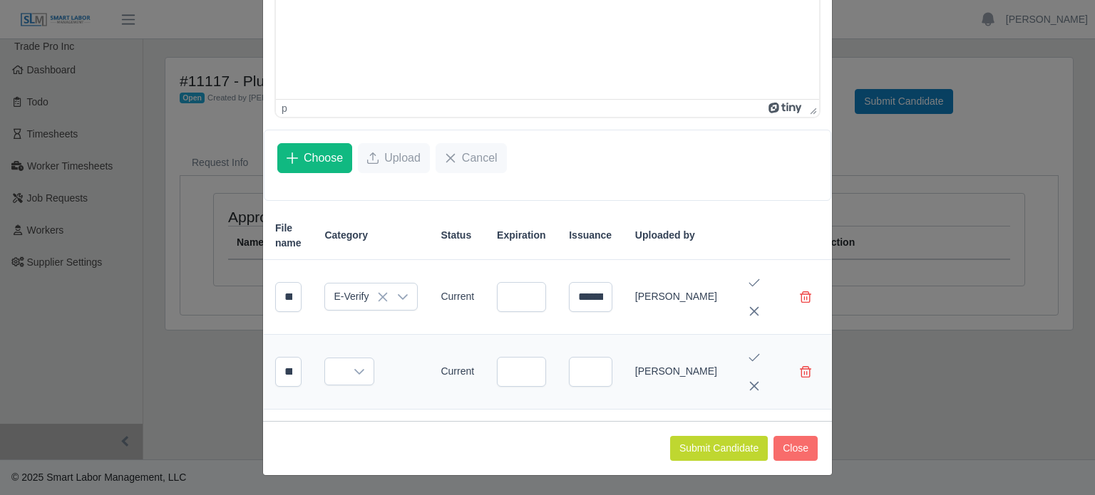
scroll to position [388, 0]
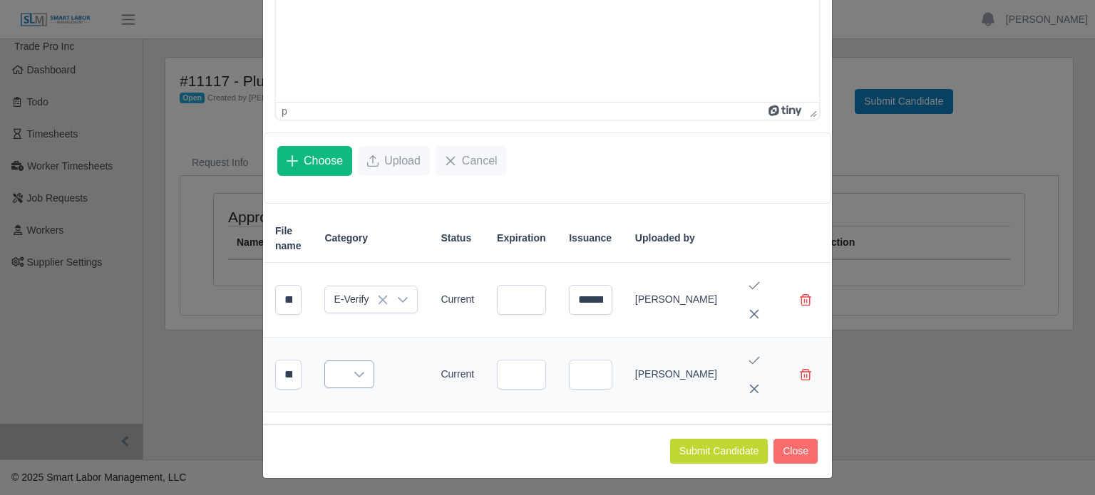
click at [365, 373] on icon at bounding box center [359, 374] width 11 height 11
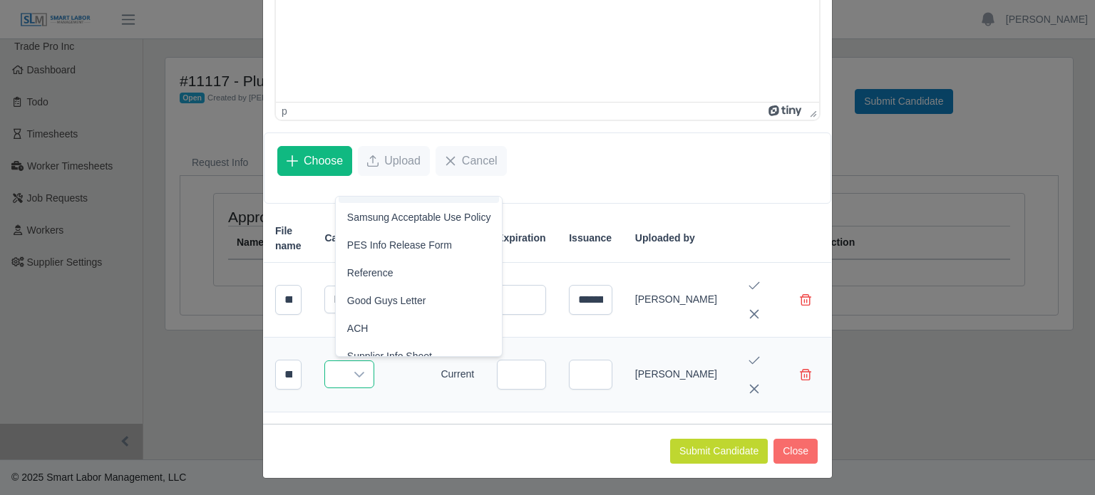
scroll to position [365, 0]
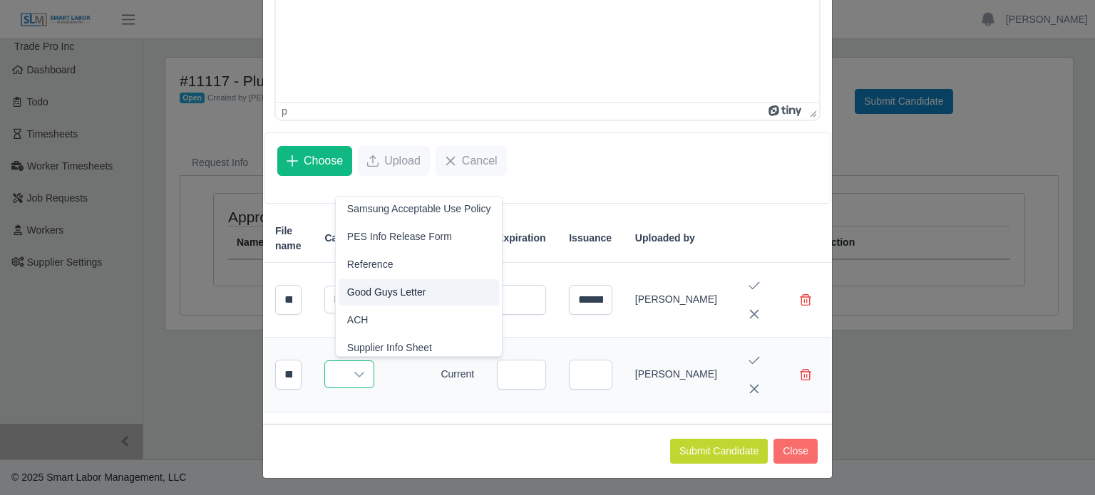
click at [411, 293] on span "Good Guys Letter" at bounding box center [386, 292] width 79 height 15
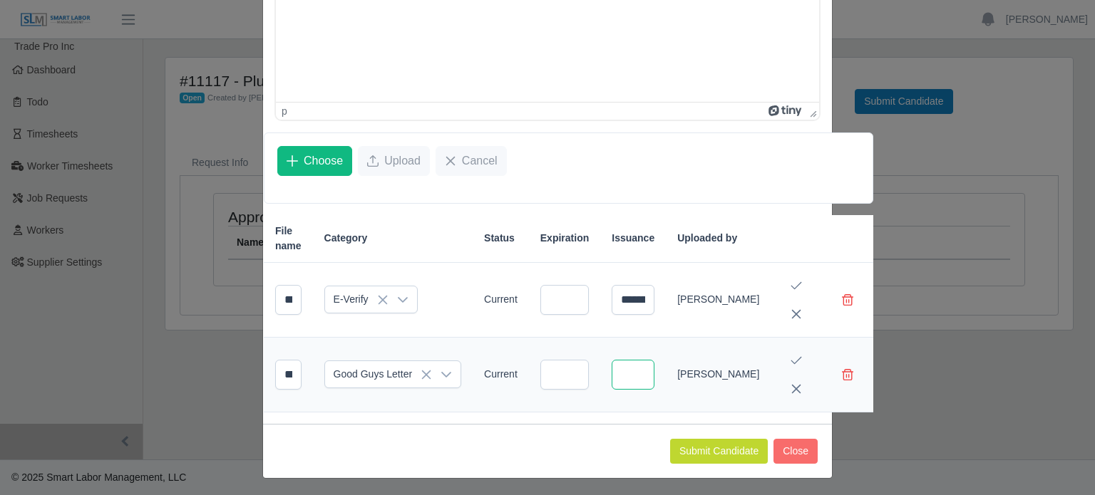
click at [622, 378] on input "text" at bounding box center [633, 375] width 43 height 30
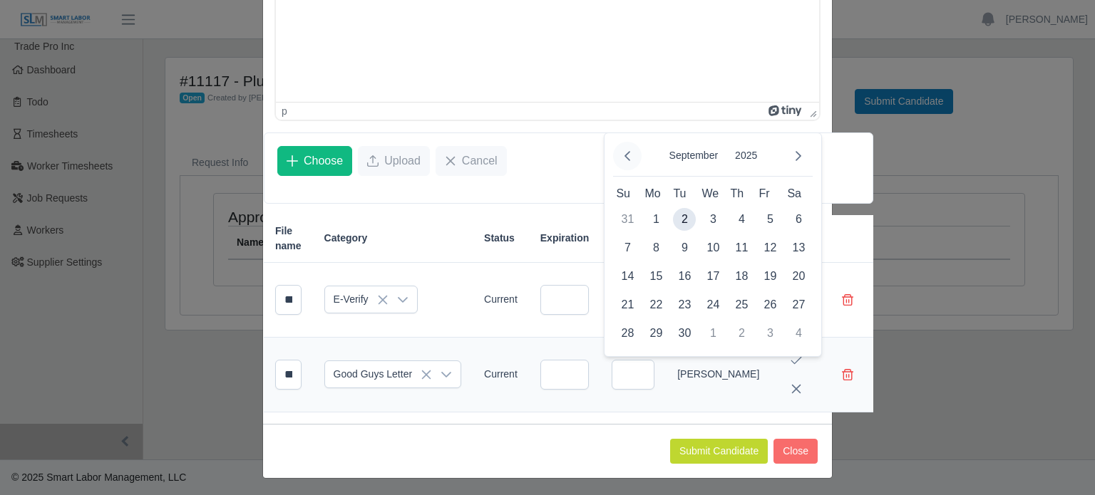
click at [627, 157] on icon "Previous Month" at bounding box center [628, 156] width 6 height 10
click at [488, 338] on td "Current" at bounding box center [501, 375] width 56 height 75
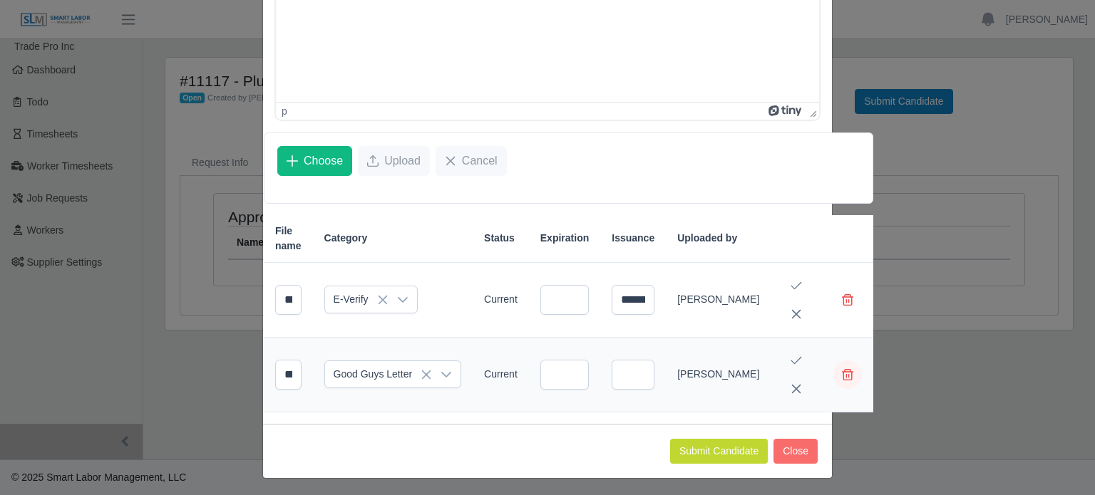
click at [833, 375] on button "Delete file" at bounding box center [847, 375] width 29 height 29
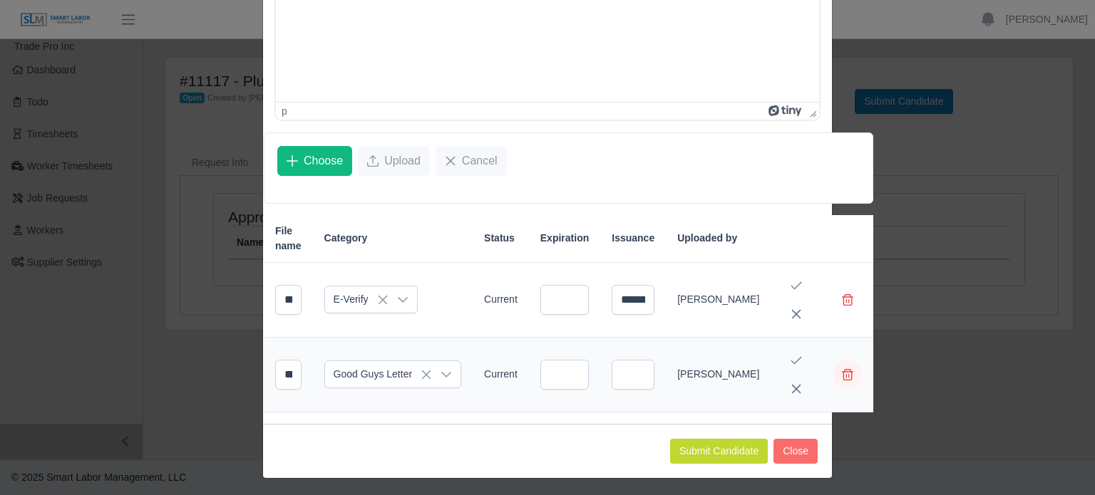
click at [842, 373] on span "Delete file" at bounding box center [847, 374] width 11 height 11
click at [790, 389] on icon "Cancel Edit" at bounding box center [795, 388] width 11 height 11
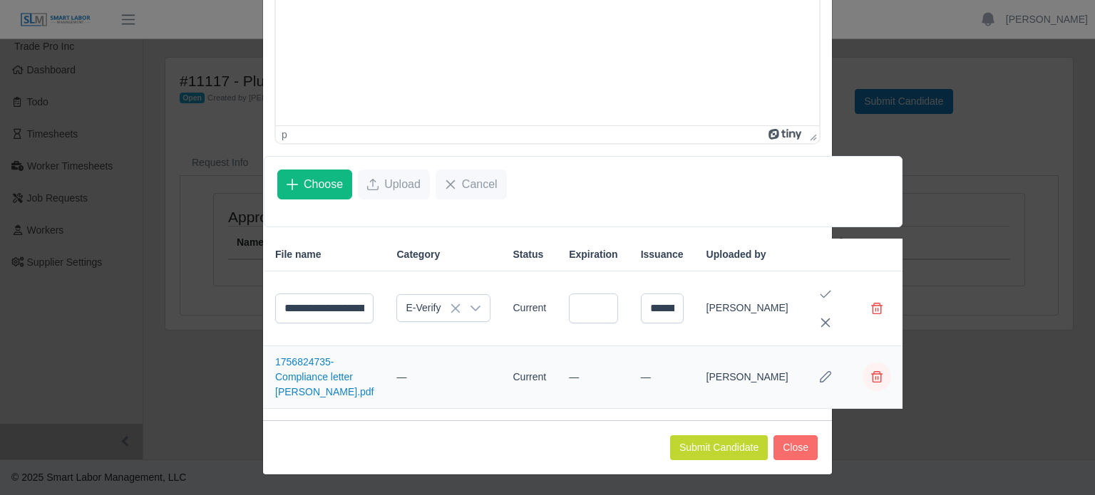
click at [871, 376] on span "Delete file" at bounding box center [876, 376] width 11 height 11
click at [871, 374] on span "Delete file" at bounding box center [876, 376] width 11 height 11
click at [292, 376] on link "1756824735-Compliance letter [PERSON_NAME].pdf" at bounding box center [324, 376] width 99 height 41
click at [871, 376] on span "Delete file" at bounding box center [876, 376] width 11 height 11
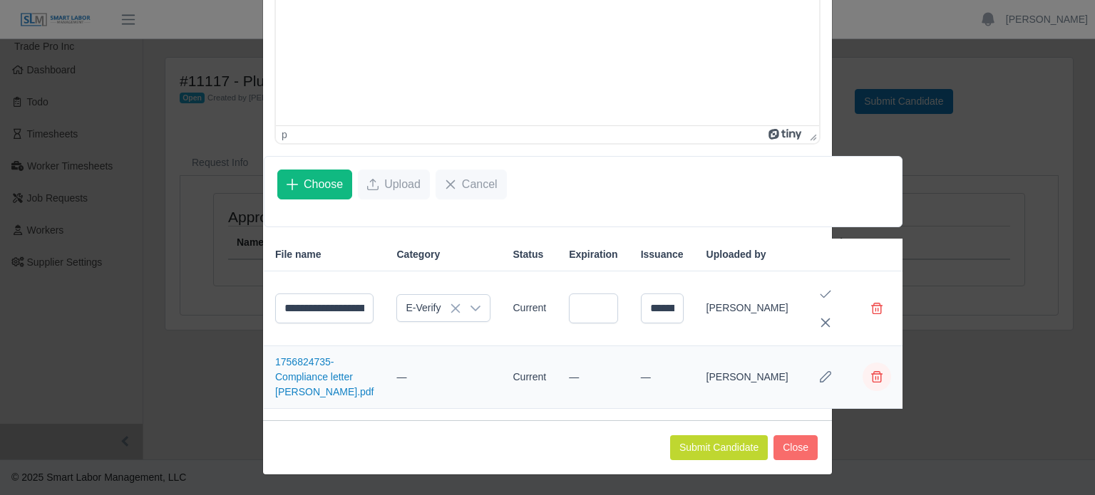
click at [871, 376] on span "Delete file" at bounding box center [876, 376] width 11 height 11
click at [820, 376] on icon "Row Edit" at bounding box center [825, 376] width 11 height 11
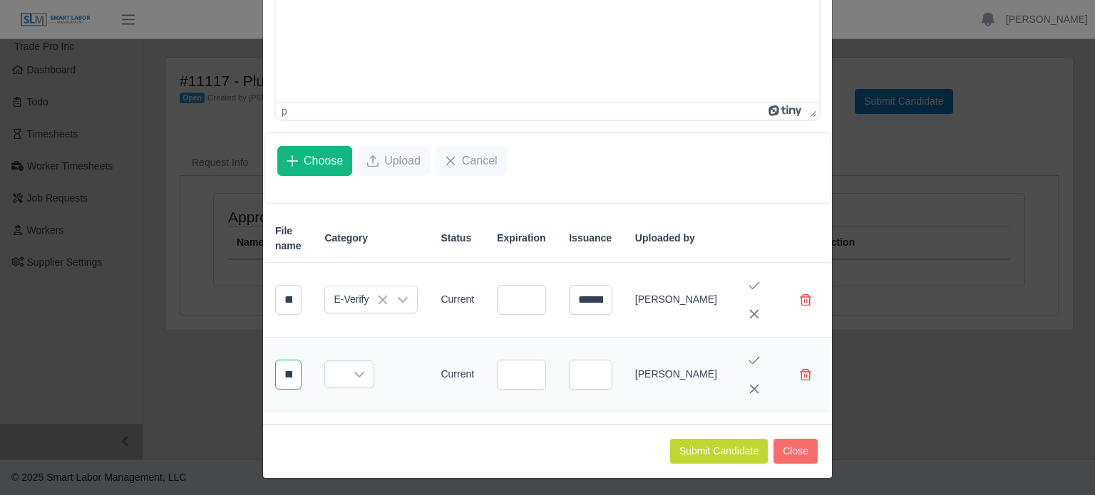
click at [294, 372] on input "**********" at bounding box center [288, 375] width 26 height 30
click at [800, 373] on span "Delete file" at bounding box center [805, 374] width 11 height 11
click at [741, 453] on button "Submit Candidate" at bounding box center [719, 451] width 98 height 25
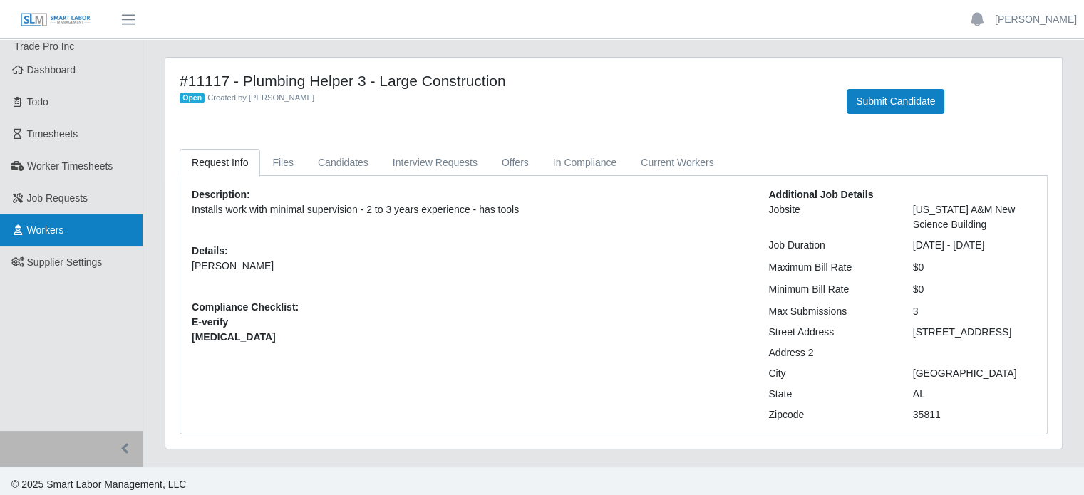
click at [43, 227] on span "Workers" at bounding box center [45, 230] width 37 height 11
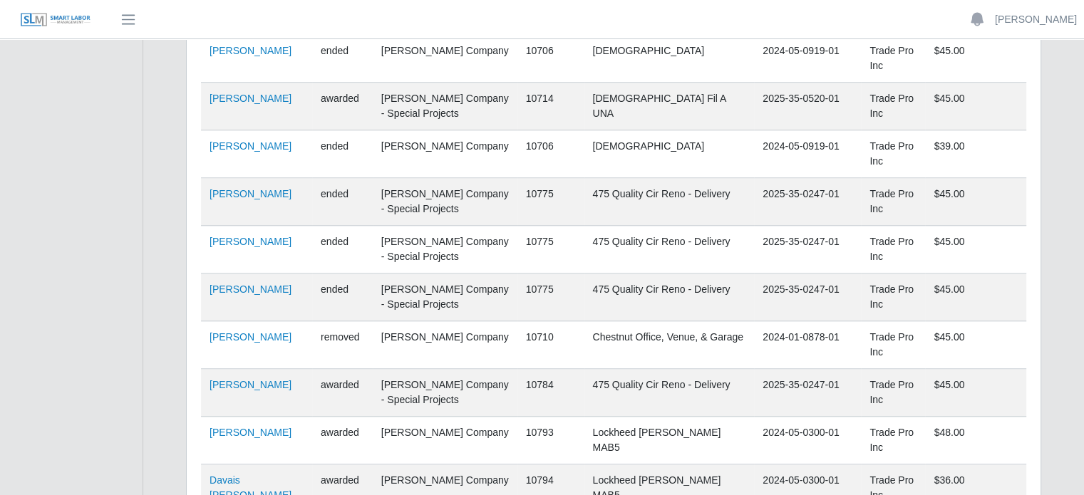
scroll to position [1160, 0]
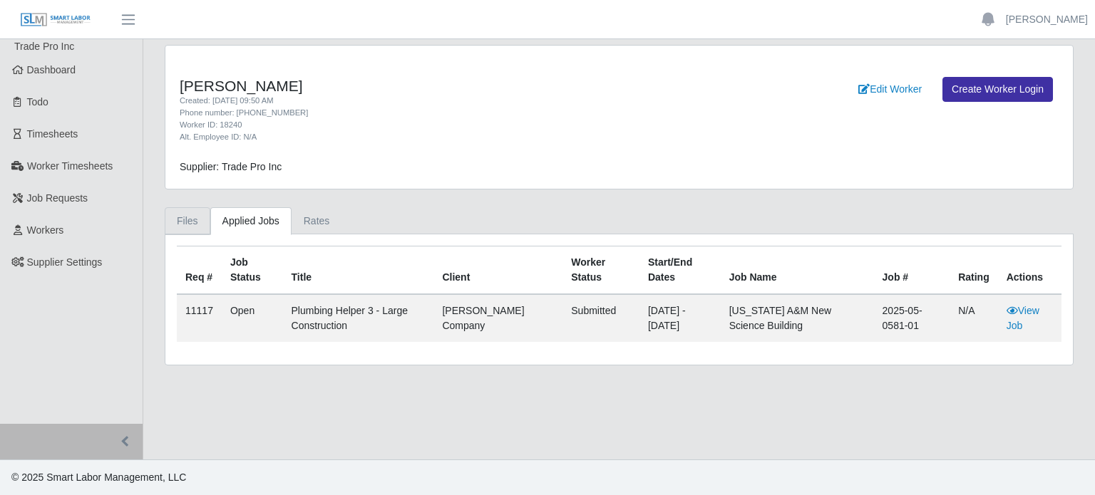
click at [197, 216] on link "Files" at bounding box center [188, 221] width 46 height 28
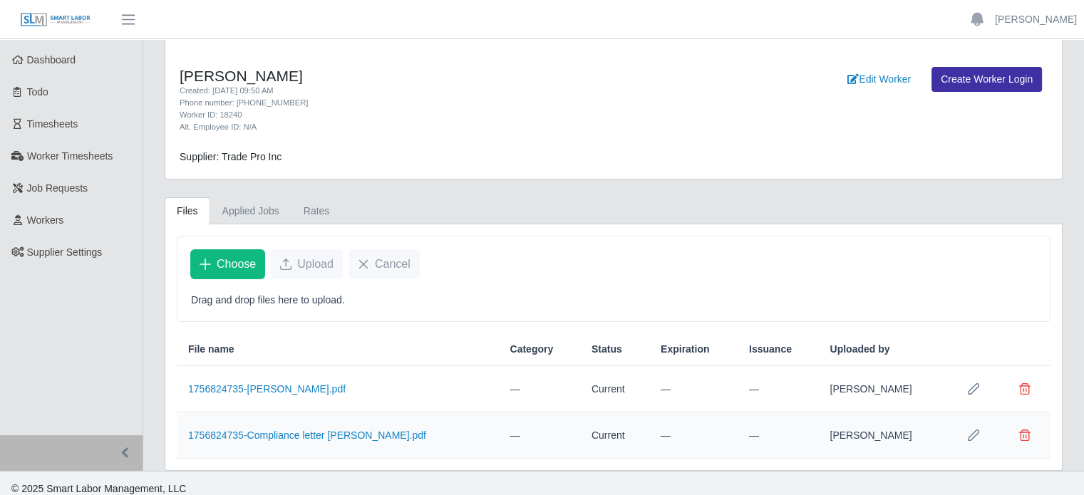
scroll to position [19, 0]
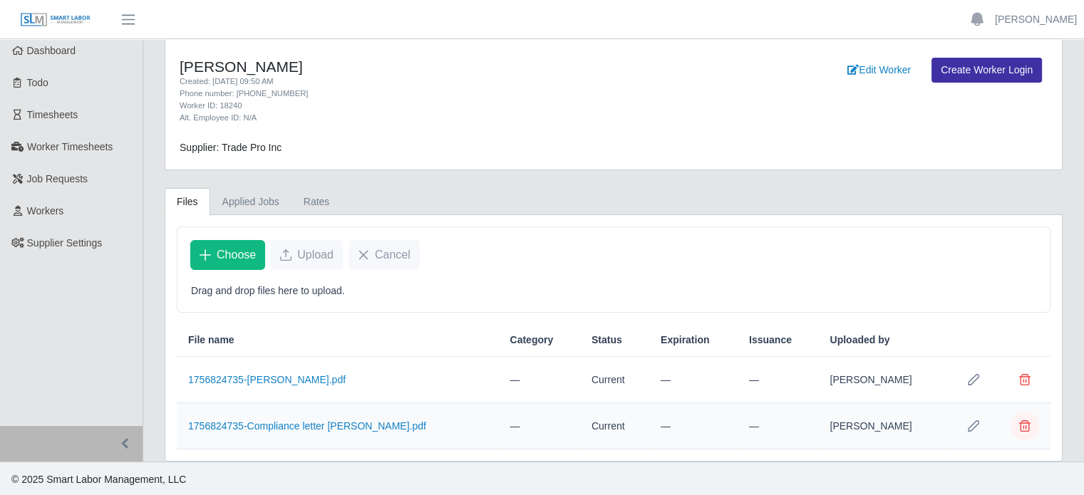
click at [1026, 424] on span "Delete file" at bounding box center [1024, 426] width 11 height 11
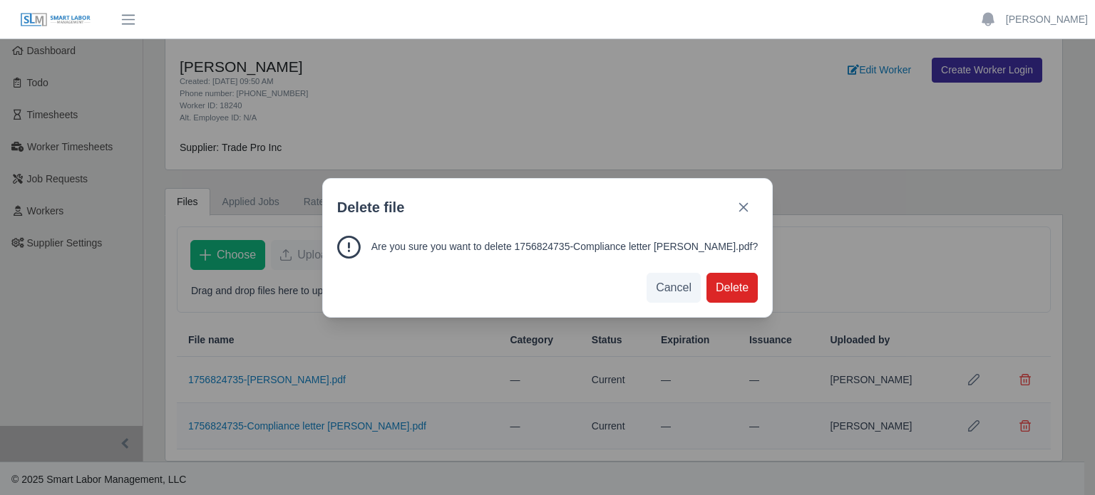
click at [716, 285] on span "Delete" at bounding box center [732, 287] width 33 height 17
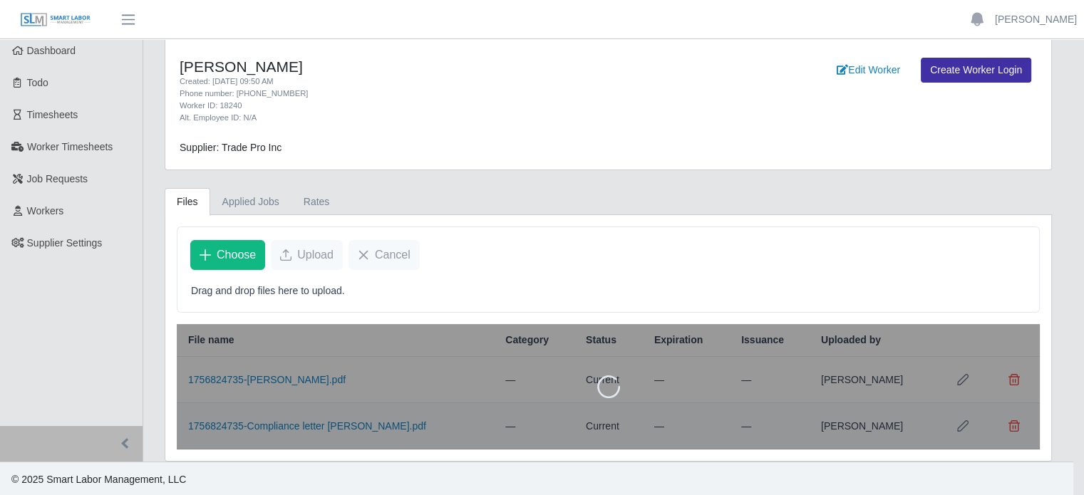
scroll to position [0, 0]
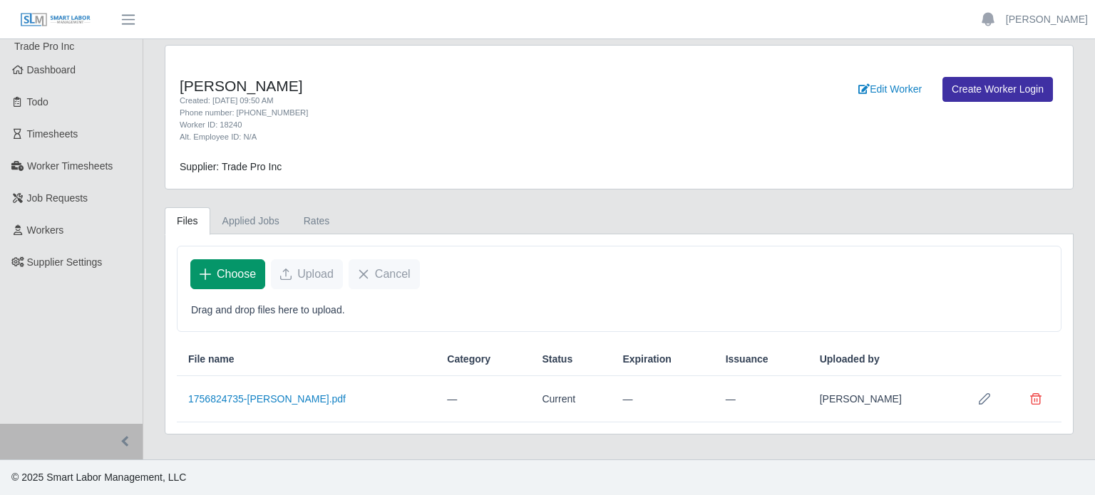
click at [220, 275] on span "Choose" at bounding box center [236, 274] width 39 height 17
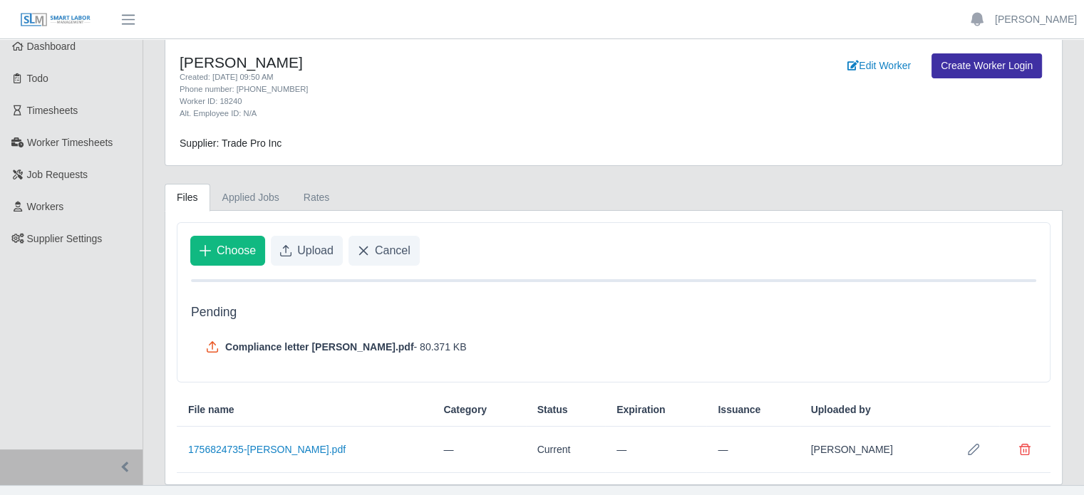
scroll to position [47, 0]
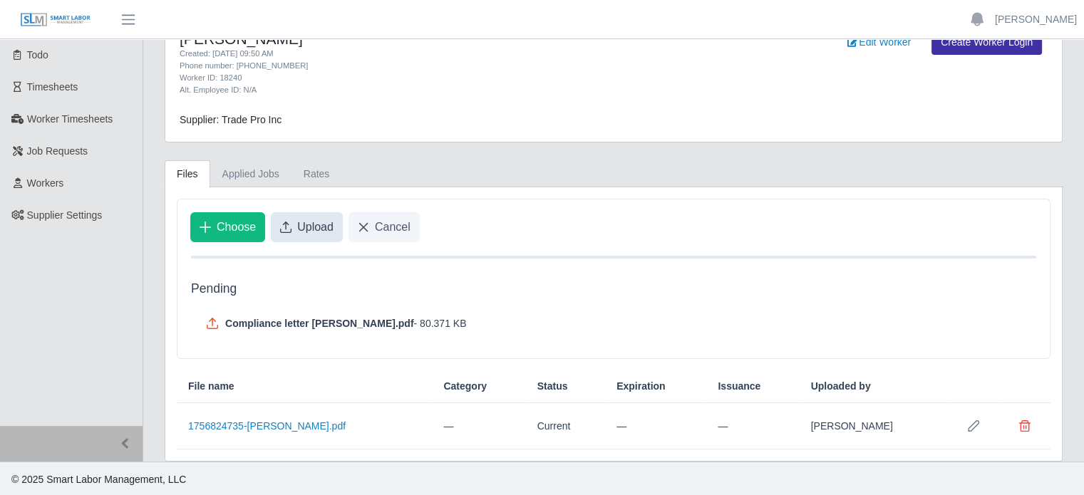
click at [308, 230] on span "Upload" at bounding box center [315, 227] width 36 height 17
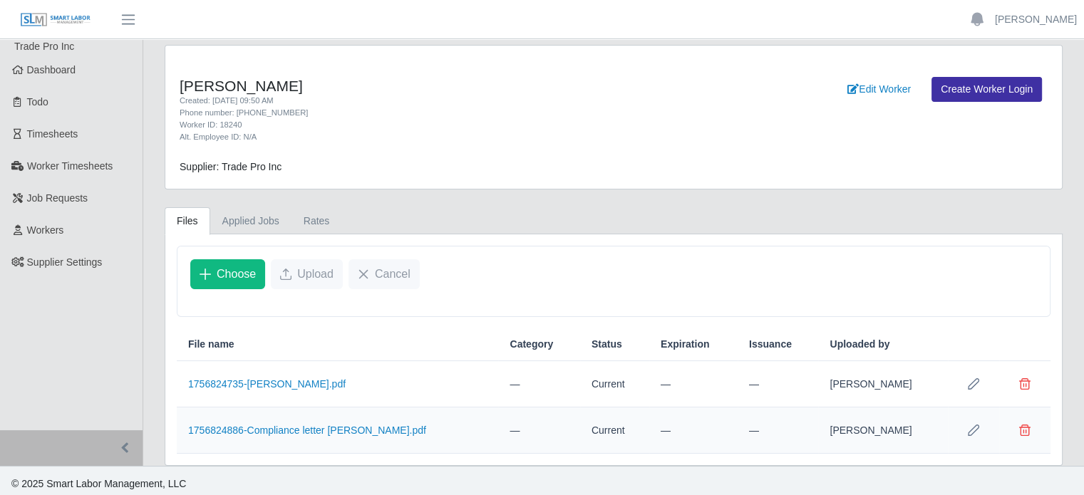
scroll to position [4, 0]
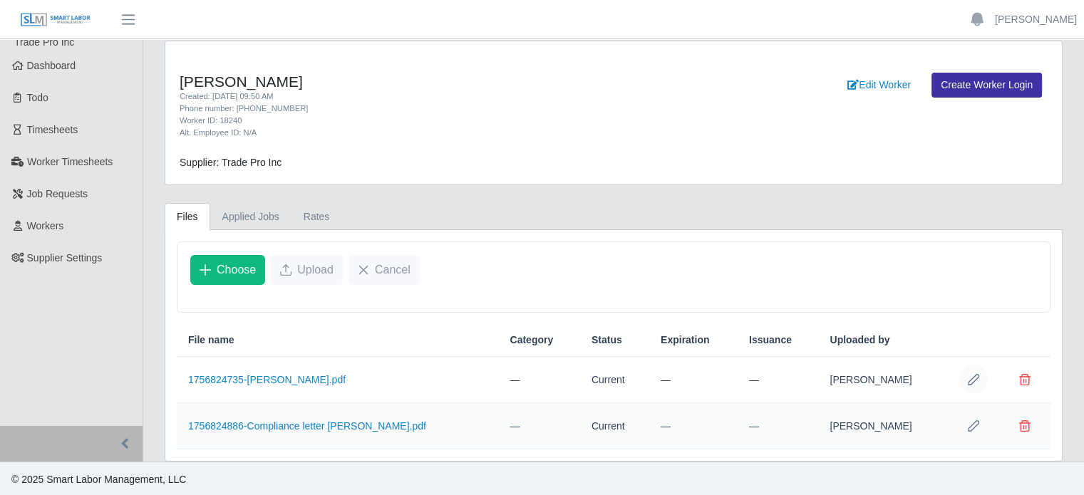
click at [972, 377] on icon "Row Edit" at bounding box center [973, 379] width 11 height 11
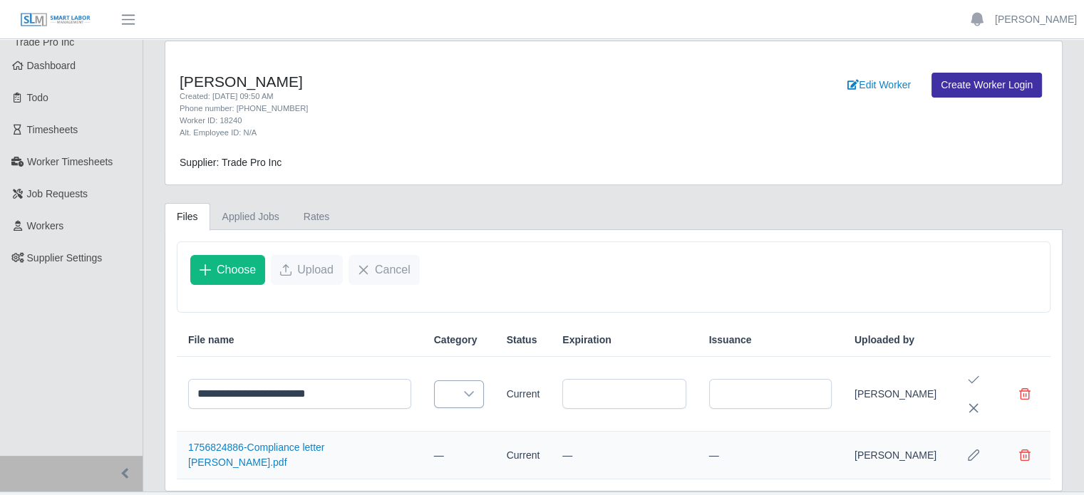
click at [463, 394] on icon at bounding box center [468, 393] width 11 height 11
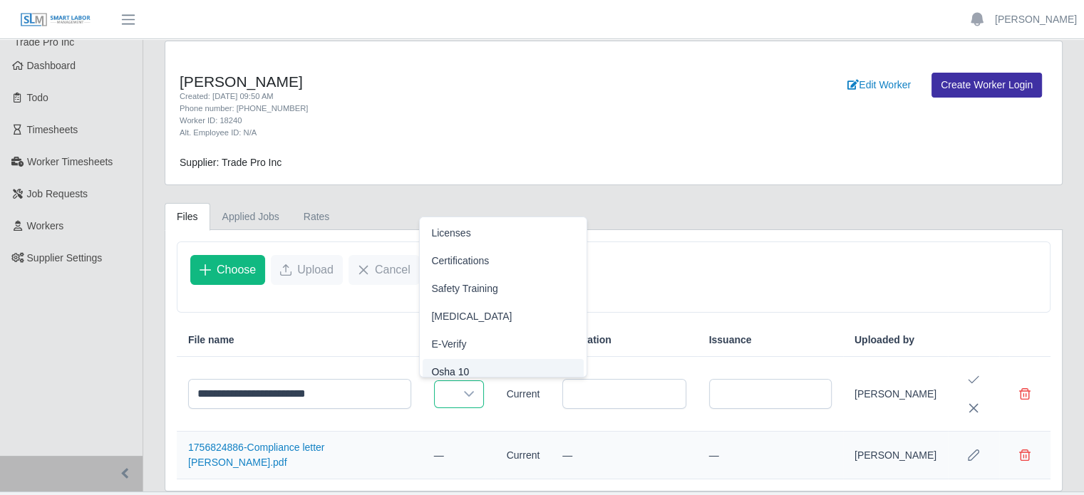
scroll to position [9, 0]
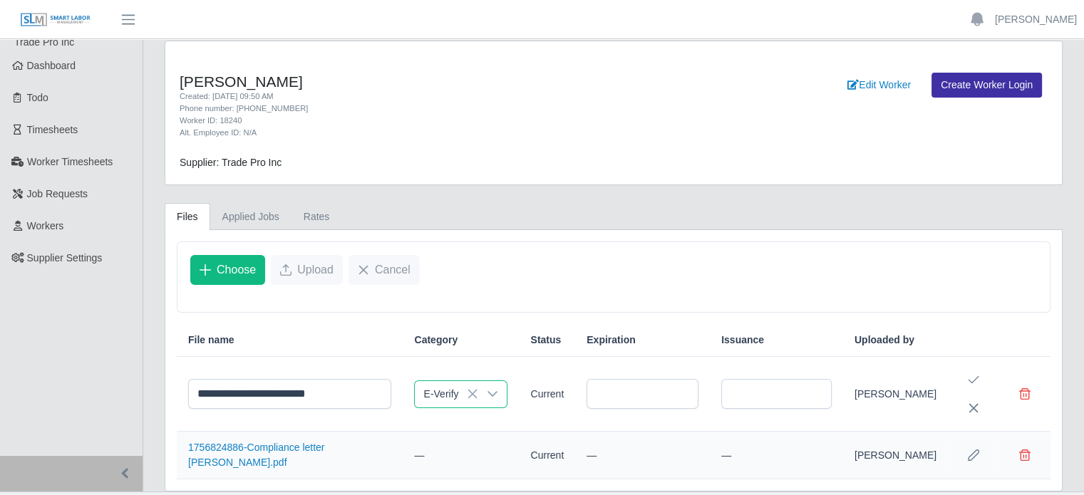
click at [462, 334] on span "E-Verify" at bounding box center [448, 336] width 35 height 15
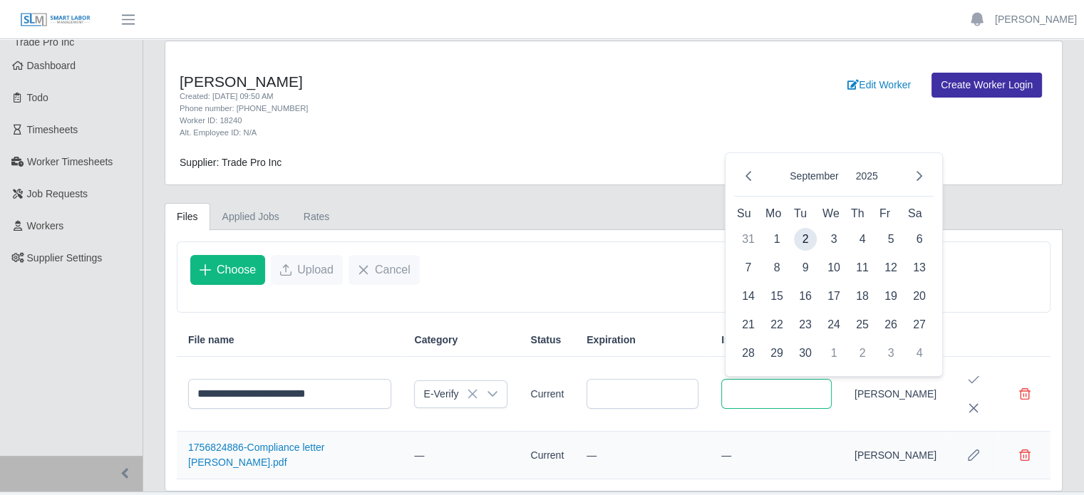
click at [818, 383] on input "text" at bounding box center [776, 394] width 110 height 30
click at [809, 240] on span "2" at bounding box center [805, 239] width 23 height 23
type input "**********"
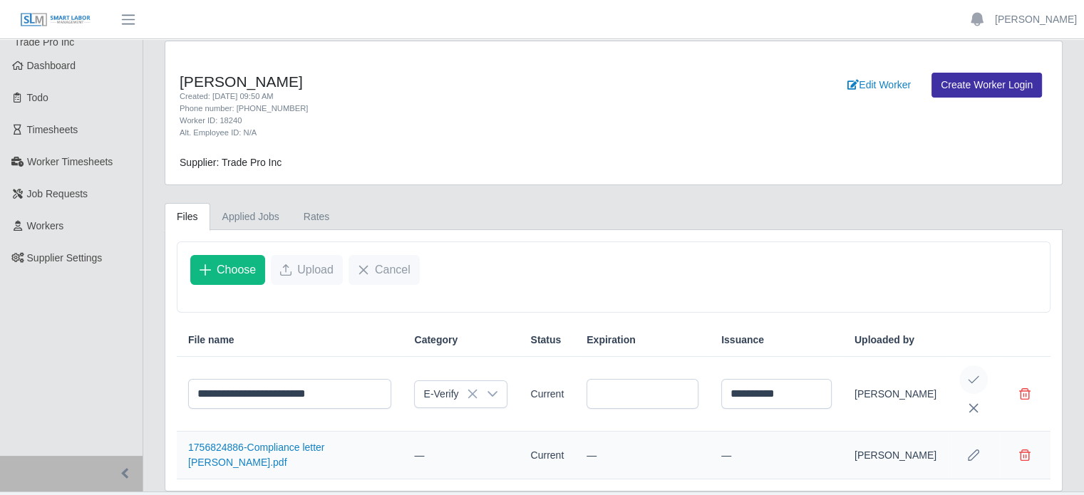
click at [971, 378] on icon "Save Edit" at bounding box center [973, 379] width 11 height 11
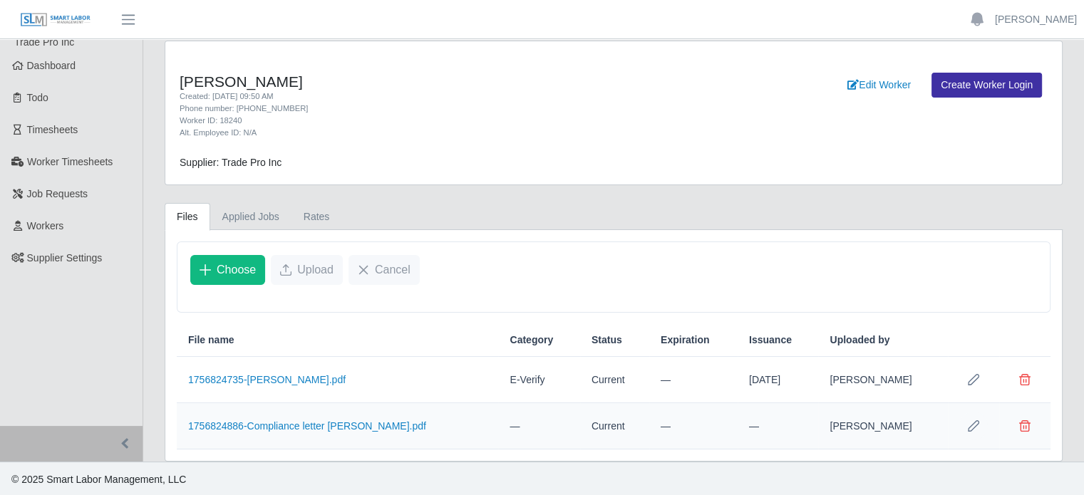
click at [975, 427] on icon "Row Edit" at bounding box center [973, 426] width 11 height 11
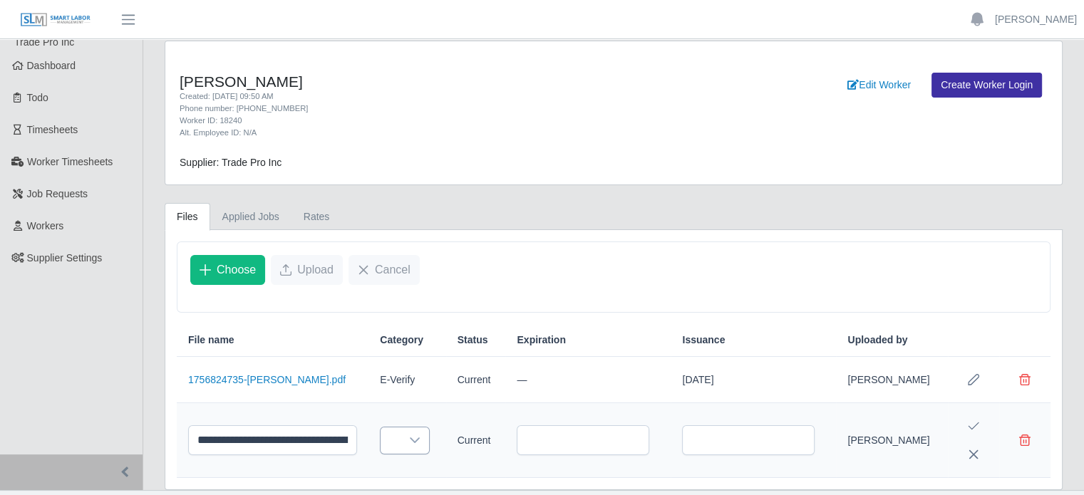
click at [409, 441] on icon at bounding box center [414, 440] width 11 height 11
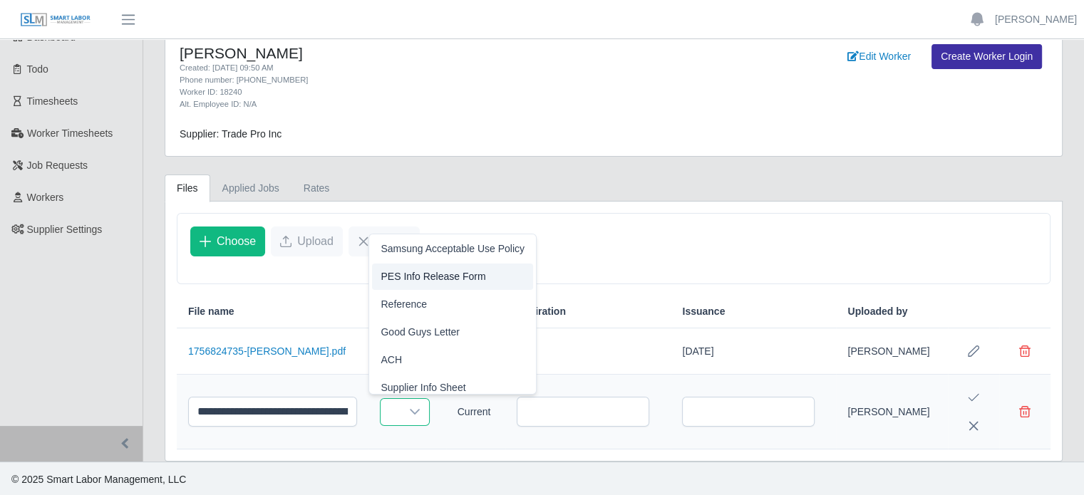
scroll to position [365, 0]
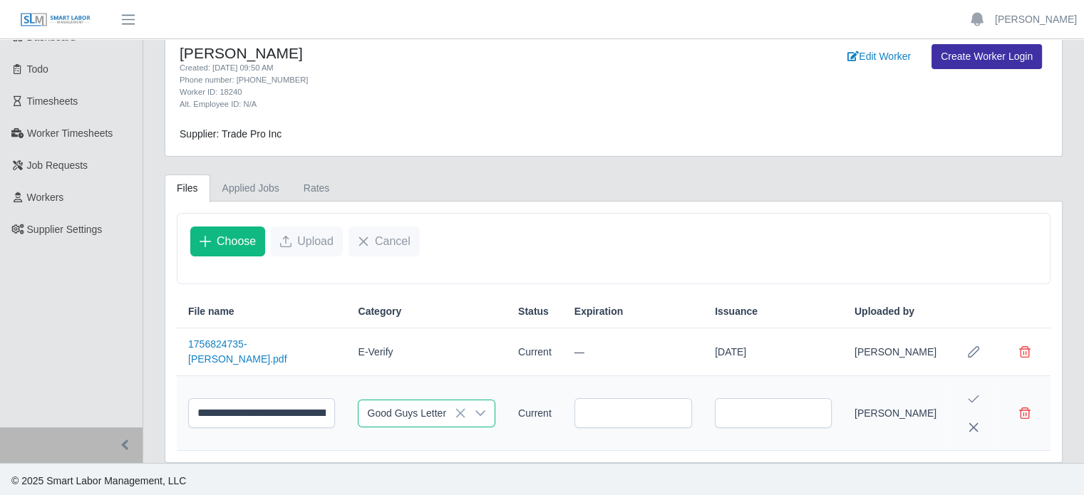
click at [444, 324] on span "Good Guys Letter" at bounding box center [420, 330] width 79 height 15
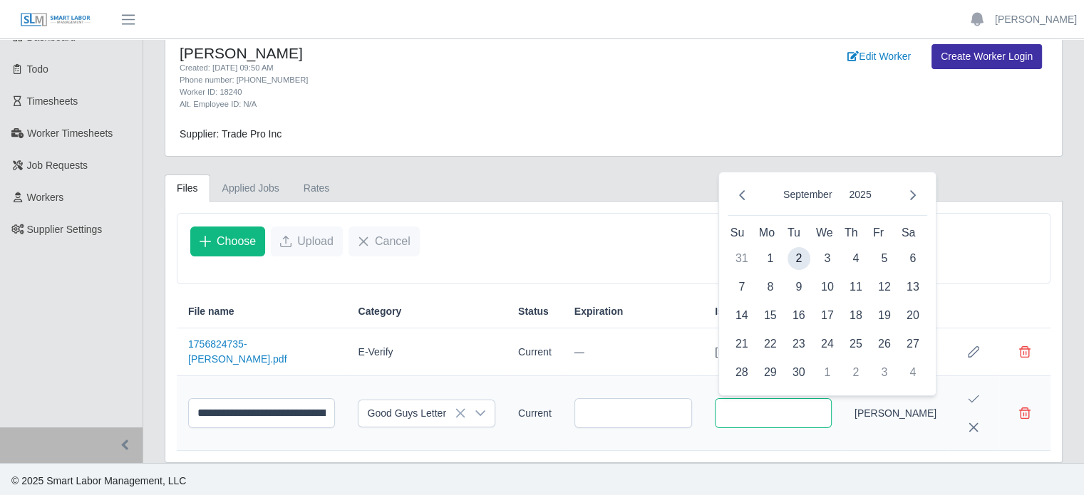
click at [787, 414] on input "text" at bounding box center [773, 413] width 117 height 30
click at [743, 192] on icon "Previous Month" at bounding box center [741, 195] width 11 height 11
click at [855, 378] on span "28" at bounding box center [856, 372] width 23 height 23
type input "**********"
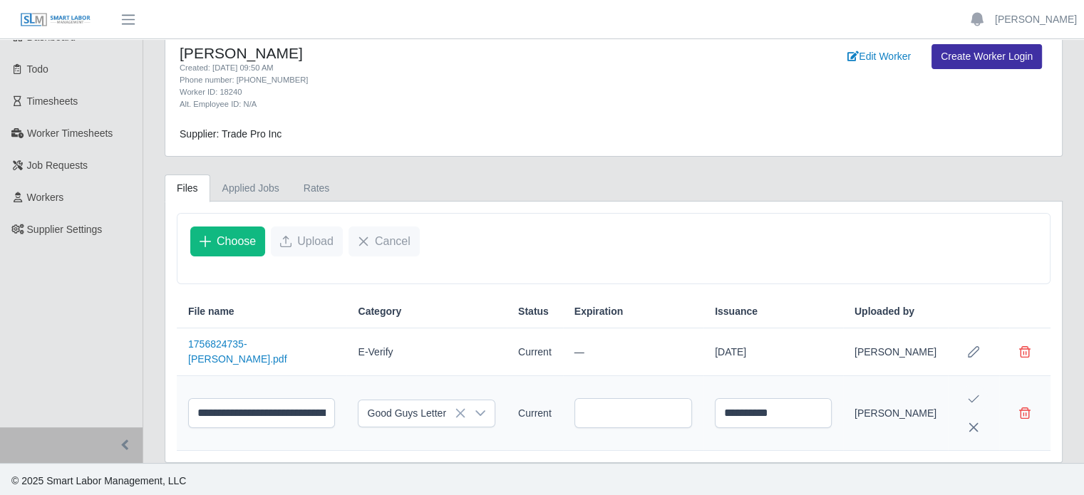
click at [980, 403] on button "Save Edit" at bounding box center [973, 399] width 29 height 29
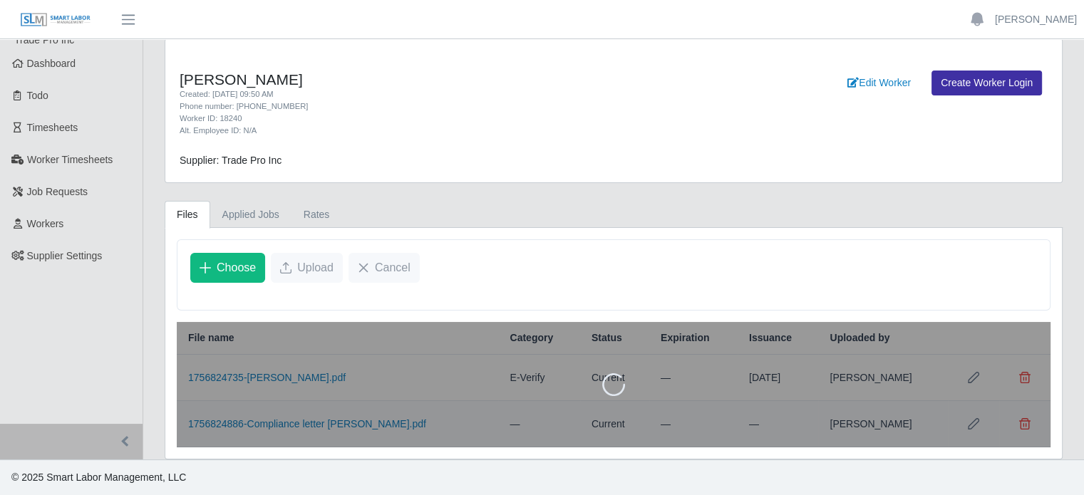
scroll to position [4, 0]
